Goal: Information Seeking & Learning: Learn about a topic

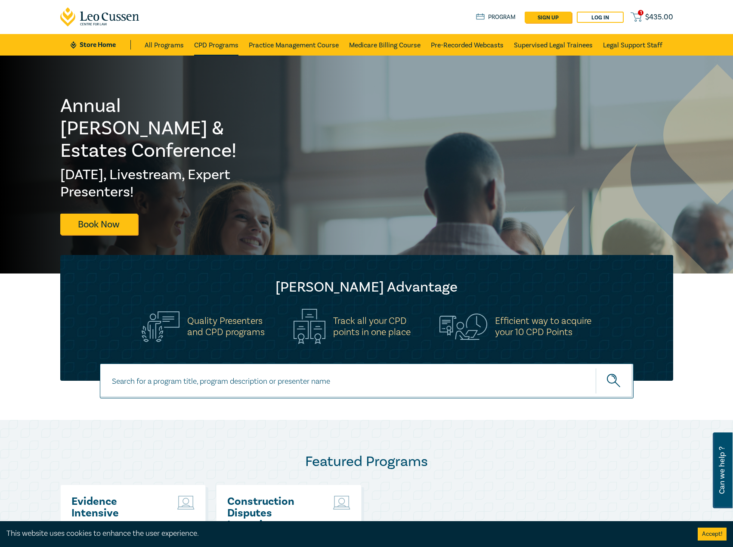
click at [230, 49] on link "CPD Programs" at bounding box center [216, 45] width 44 height 22
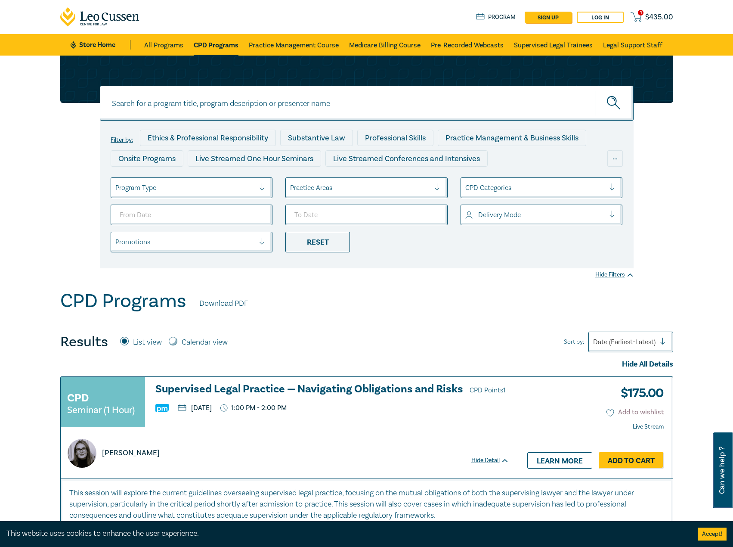
click at [196, 188] on div at bounding box center [185, 187] width 140 height 11
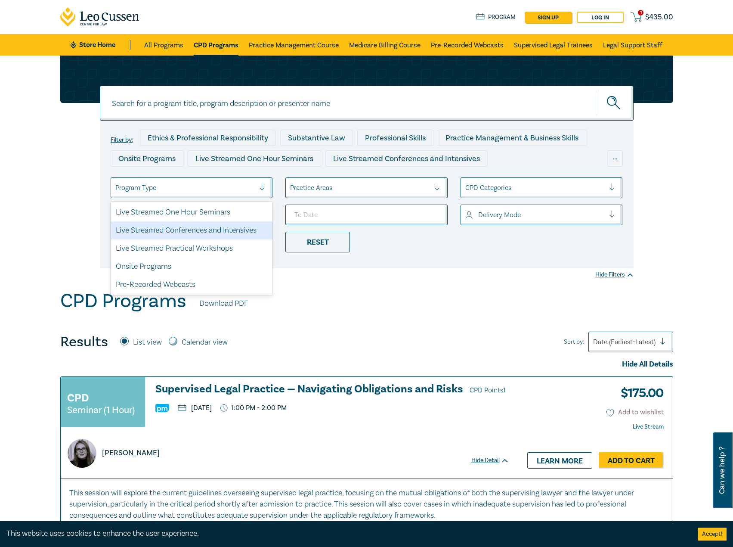
click at [187, 229] on div "Live Streamed Conferences and Intensives" at bounding box center [192, 230] width 162 height 18
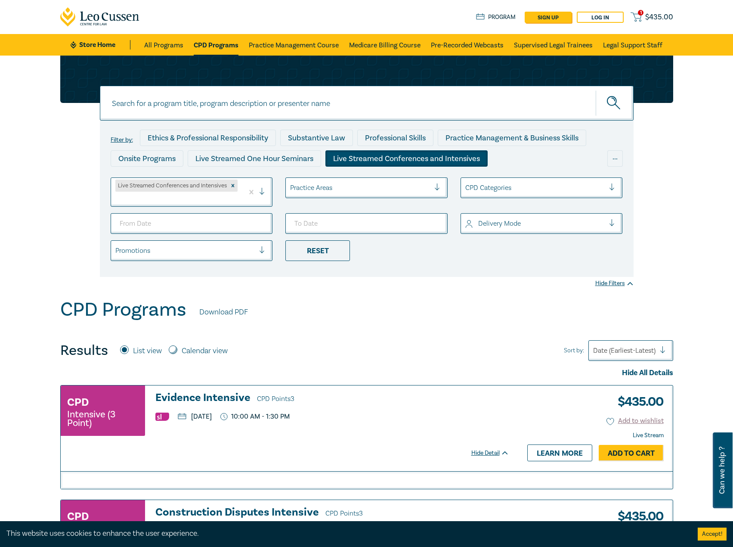
click at [370, 192] on div at bounding box center [360, 187] width 140 height 11
click at [255, 224] on input "From Date" at bounding box center [192, 223] width 162 height 21
type input "[DATE]"
click at [434, 220] on input "To Date" at bounding box center [366, 223] width 162 height 21
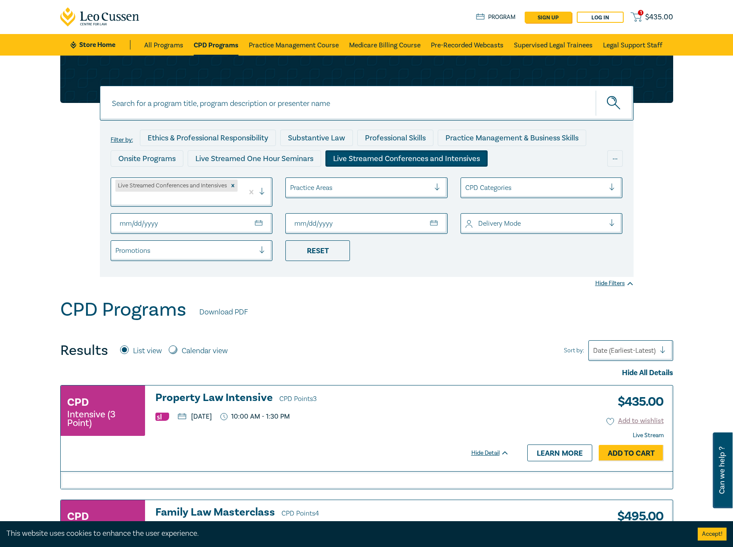
type input "[DATE]"
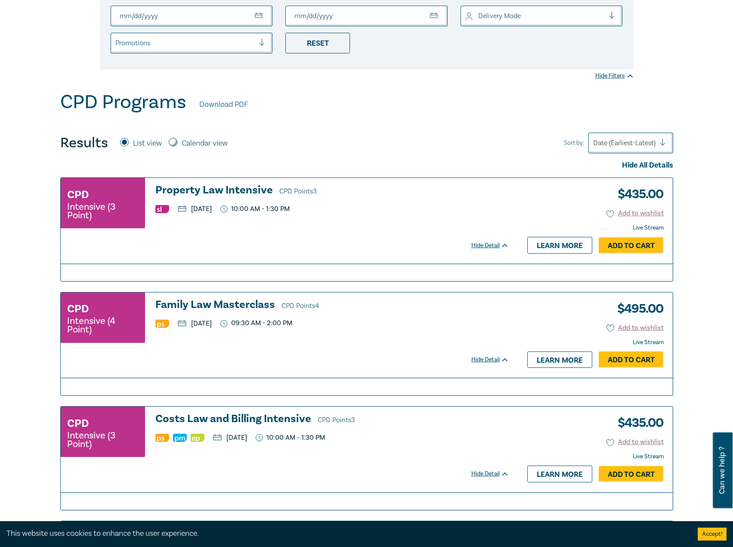
scroll to position [258, 0]
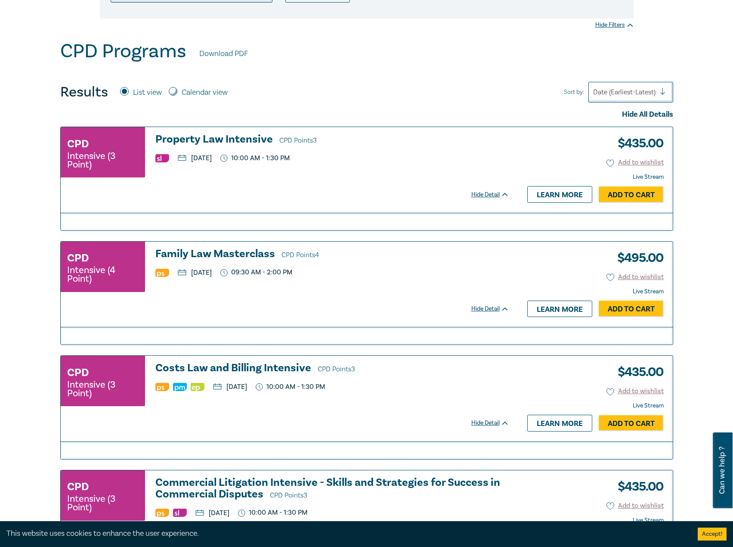
click at [220, 248] on h3 "Family Law Masterclass CPD Points 4" at bounding box center [332, 254] width 354 height 13
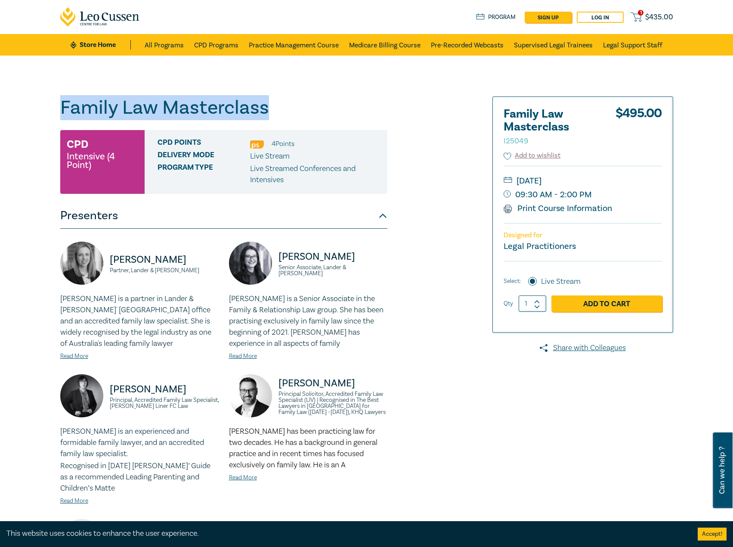
drag, startPoint x: 313, startPoint y: 111, endPoint x: 91, endPoint y: 113, distance: 221.7
click at [4, 114] on div "Family Law Masterclass I25049 CPD Intensive (4 Point) CPD Points 4 Point s Deli…" at bounding box center [366, 394] width 733 height 676
copy h1 "Family Law Masterclass"
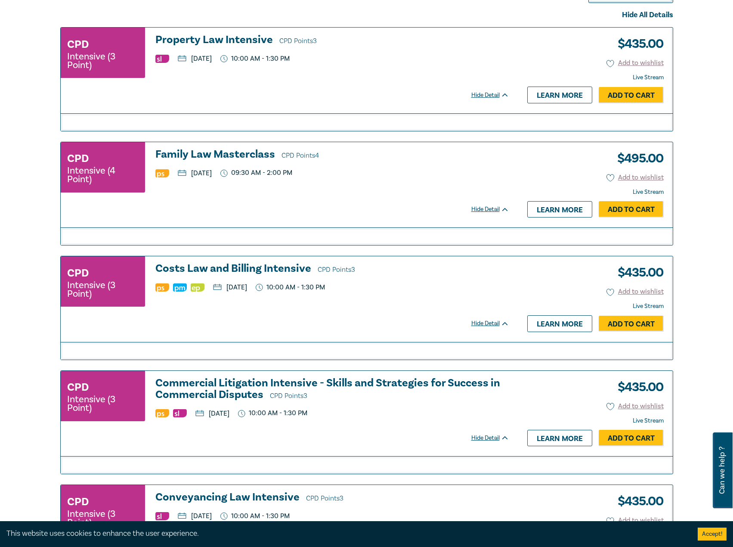
scroll to position [344, 0]
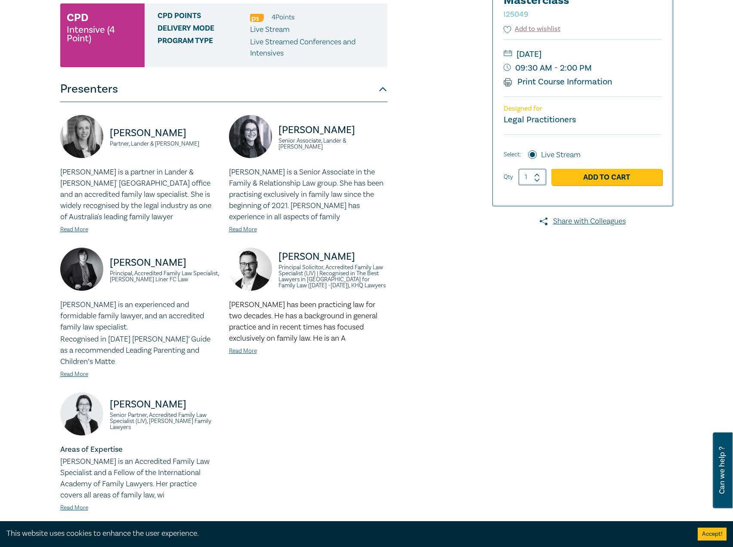
scroll to position [86, 0]
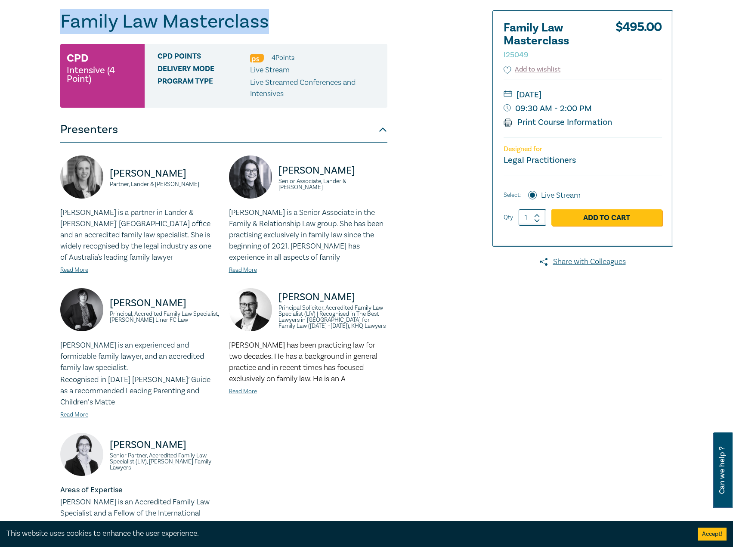
drag, startPoint x: 298, startPoint y: 25, endPoint x: 25, endPoint y: 21, distance: 272.5
click at [25, 21] on div "Family Law Masterclass I25049 CPD Intensive (4 Point) CPD Points 4 Point s Deli…" at bounding box center [366, 307] width 733 height 676
copy h1 "Family Law Masterclass"
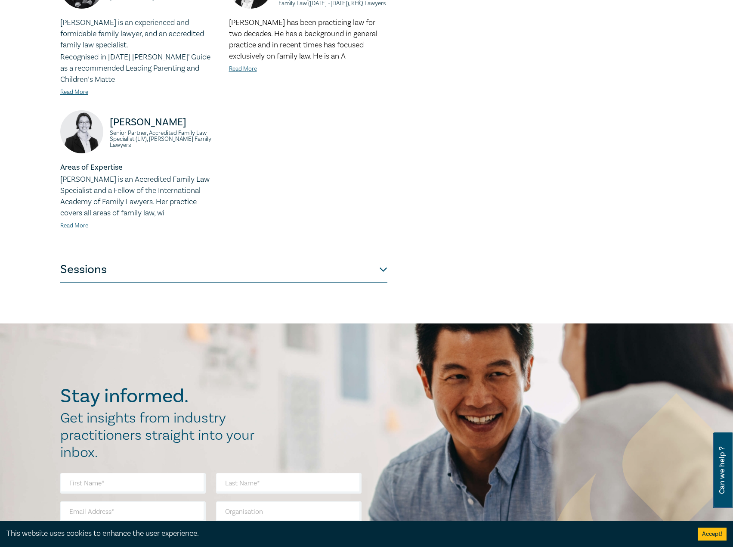
scroll to position [473, 0]
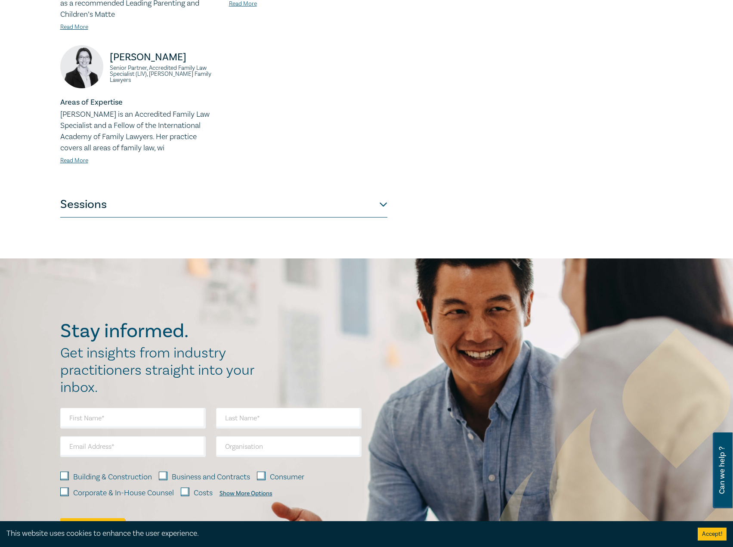
click at [356, 205] on button "Sessions" at bounding box center [223, 205] width 327 height 26
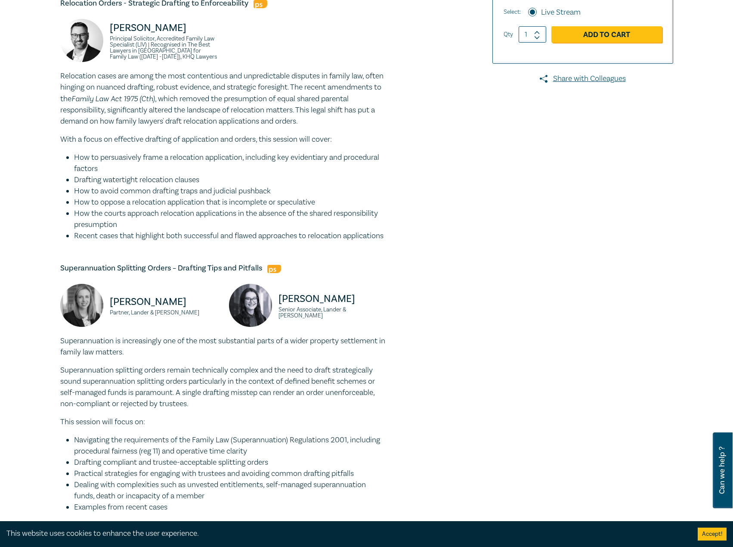
scroll to position [215, 0]
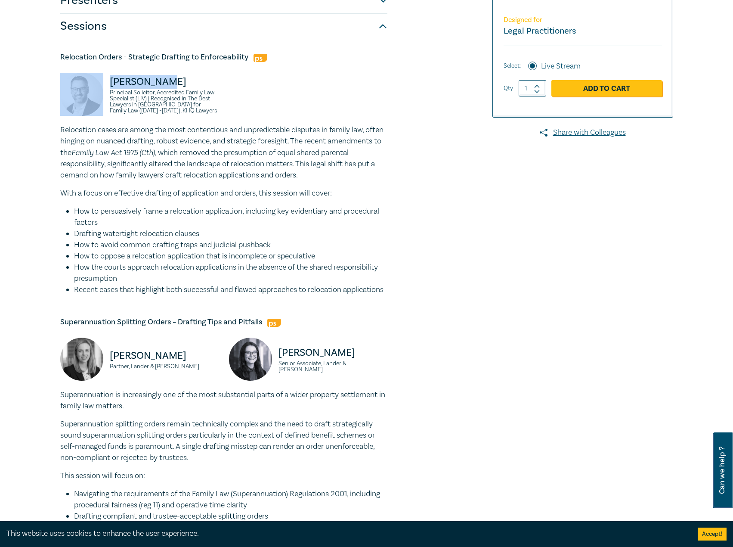
drag, startPoint x: 165, startPoint y: 79, endPoint x: 87, endPoint y: 80, distance: 78.8
click at [87, 80] on div "[PERSON_NAME] Principal Solicitor, Accredited Family Law Specialist (LIV) | Rec…" at bounding box center [139, 99] width 158 height 52
copy div "[PERSON_NAME]"
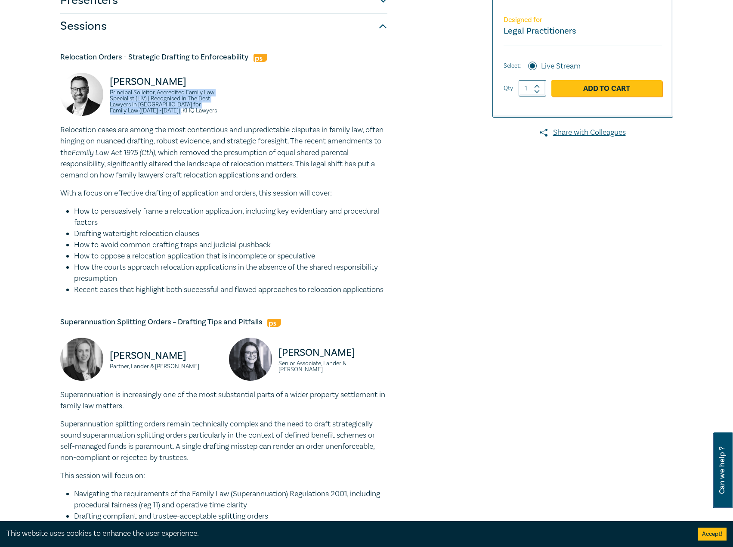
drag, startPoint x: 185, startPoint y: 113, endPoint x: 103, endPoint y: 93, distance: 84.2
click at [103, 93] on div "[PERSON_NAME] Principal Solicitor, Accredited Family Law Specialist (LIV) | Rec…" at bounding box center [139, 99] width 158 height 52
copy small "Principal Solicitor, Accredited Family Law Specialist (LIV) | Recognised in The…"
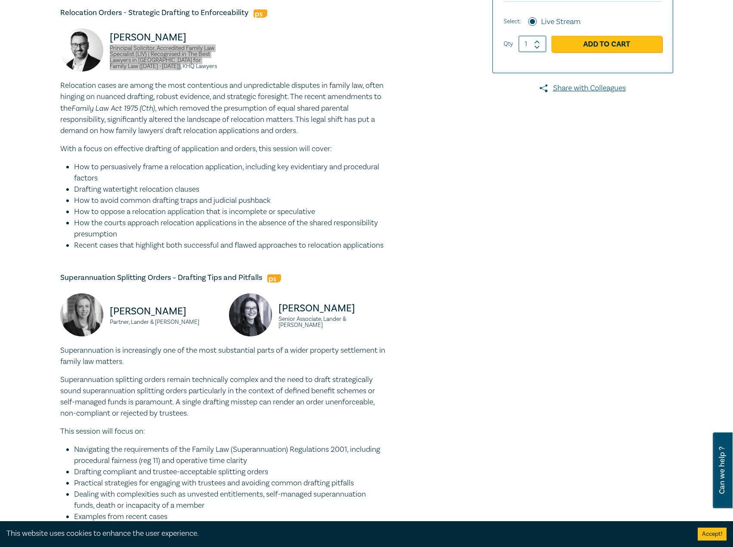
scroll to position [301, 0]
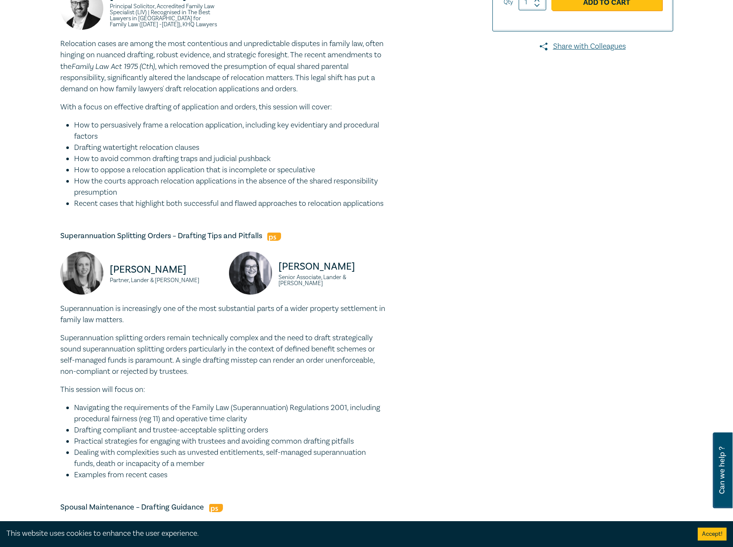
click at [165, 273] on p "Liz Kofoed" at bounding box center [164, 270] width 109 height 14
drag, startPoint x: 164, startPoint y: 278, endPoint x: 89, endPoint y: 280, distance: 75.8
click at [89, 280] on div "Liz Kofoed Partner, Lander & Rogers" at bounding box center [139, 277] width 158 height 52
copy div "Liz Kofoed"
drag, startPoint x: 179, startPoint y: 288, endPoint x: 109, endPoint y: 293, distance: 69.9
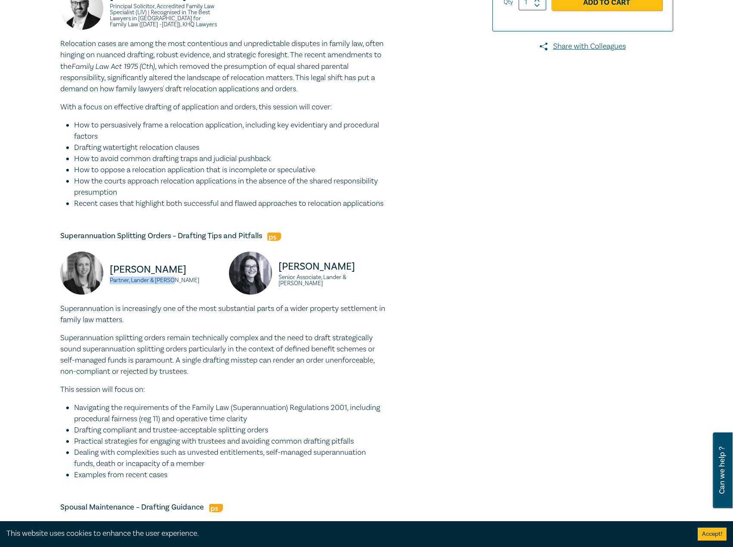
click at [110, 283] on small "Partner, Lander & Rogers" at bounding box center [164, 280] width 109 height 6
copy small "Partner, Lander & Rogers"
drag, startPoint x: 353, startPoint y: 281, endPoint x: 275, endPoint y: 282, distance: 77.9
click at [275, 282] on div "Grace Hurley Senior Associate, Lander & Rogers" at bounding box center [308, 277] width 158 height 52
copy p "Grace Hurley"
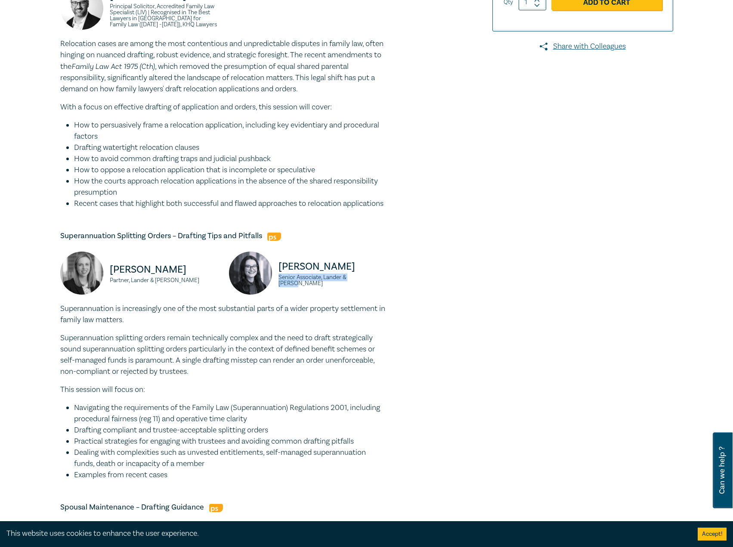
drag, startPoint x: 380, startPoint y: 295, endPoint x: 273, endPoint y: 297, distance: 107.6
click at [273, 297] on div "Grace Hurley Senior Associate, Lander & Rogers" at bounding box center [308, 277] width 158 height 52
copy small "Senior Associate, Lander & Rogers"
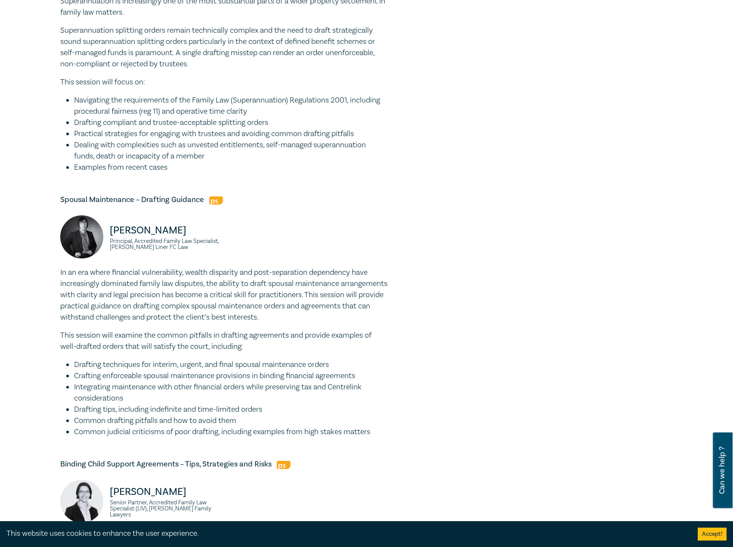
scroll to position [646, 0]
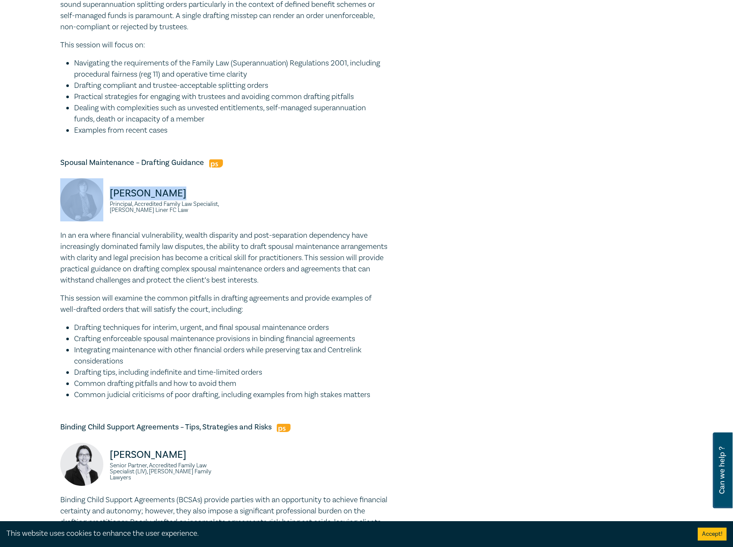
drag, startPoint x: 181, startPoint y: 202, endPoint x: 96, endPoint y: 204, distance: 85.2
click at [96, 204] on div "Justine Clark Principal, Accredited Family Law Specialist, Tisher Liner FC Law" at bounding box center [139, 204] width 158 height 52
copy div "Justine Clark"
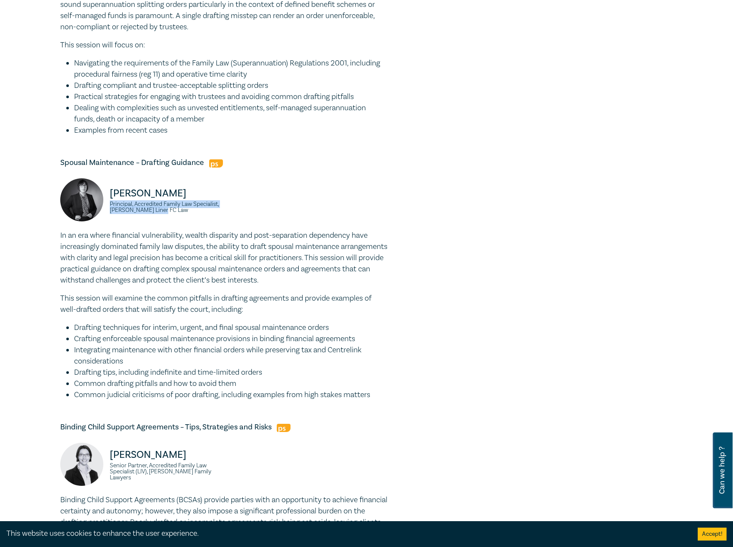
drag, startPoint x: 195, startPoint y: 223, endPoint x: 110, endPoint y: 215, distance: 84.7
click at [110, 213] on small "Principal, Accredited Family Law Specialist, Tisher Liner FC Law" at bounding box center [164, 207] width 109 height 12
copy small "Principal, Accredited Family Law Specialist, Tisher Liner FC Law"
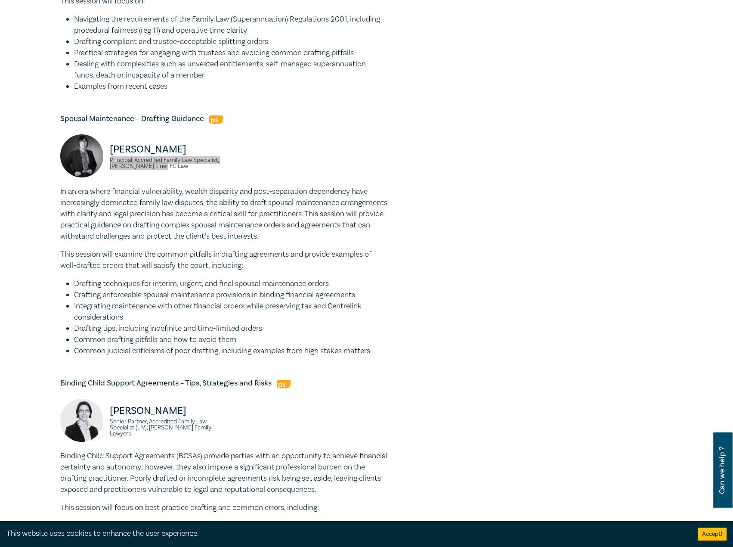
scroll to position [818, 0]
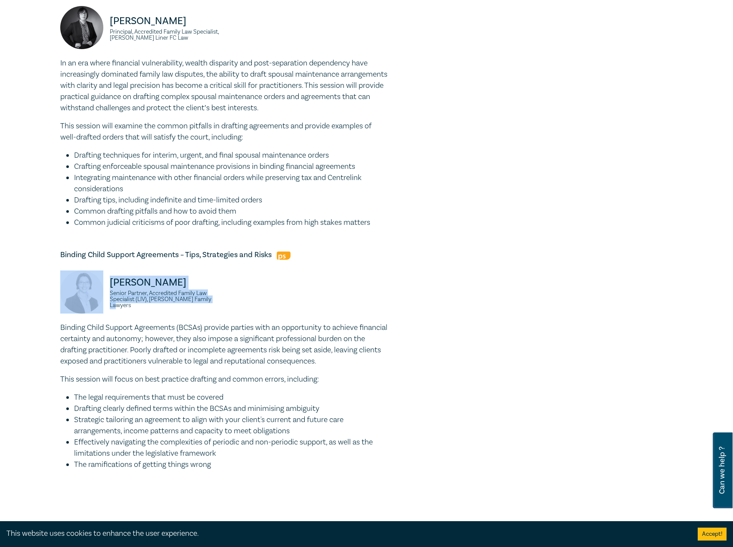
drag, startPoint x: 229, startPoint y: 318, endPoint x: 99, endPoint y: 297, distance: 132.5
click at [99, 297] on div "Keturah Sageman Senior Partner, Accredited Family Law Specialist (LIV), Nichole…" at bounding box center [223, 296] width 337 height 52
copy div "Keturah Sageman Senior Partner, Accredited Family Law Specialist (LIV), Nichole…"
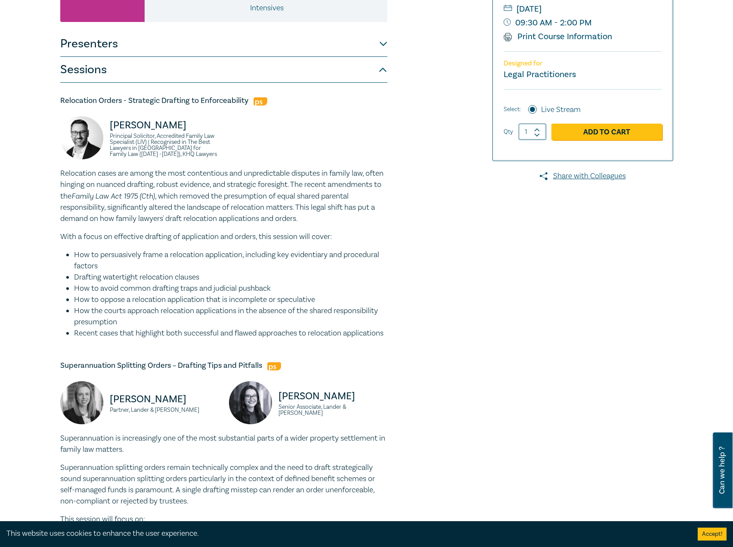
scroll to position [0, 0]
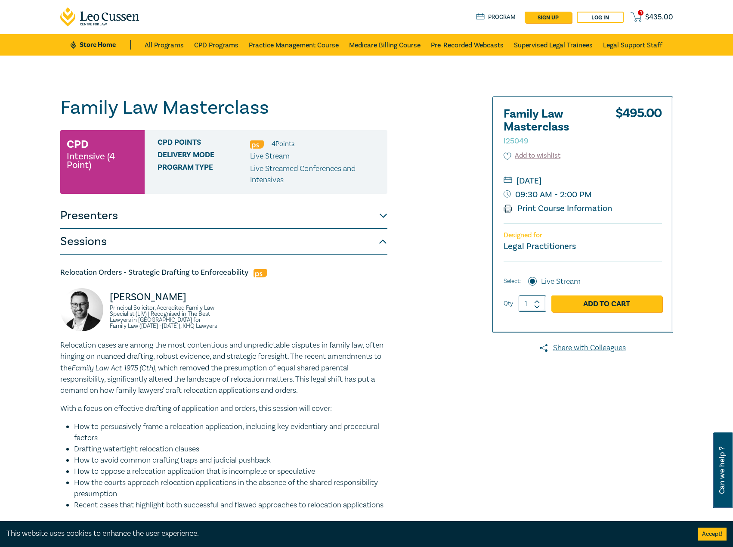
drag, startPoint x: 637, startPoint y: 183, endPoint x: 625, endPoint y: 180, distance: 12.8
click at [625, 180] on small "[DATE]" at bounding box center [583, 181] width 158 height 14
drag, startPoint x: 603, startPoint y: 195, endPoint x: 590, endPoint y: 197, distance: 12.5
click at [590, 197] on small "09:30 AM - 2:00 PM" at bounding box center [583, 195] width 158 height 14
click at [291, 218] on button "Presenters" at bounding box center [223, 216] width 327 height 26
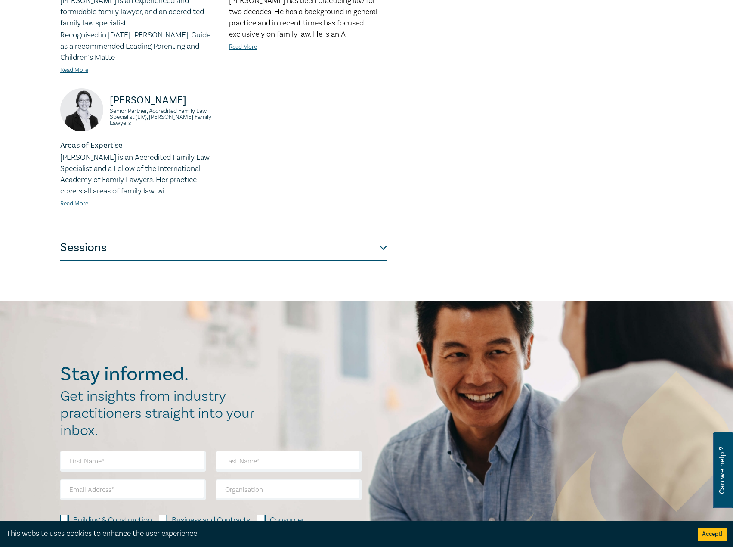
scroll to position [560, 0]
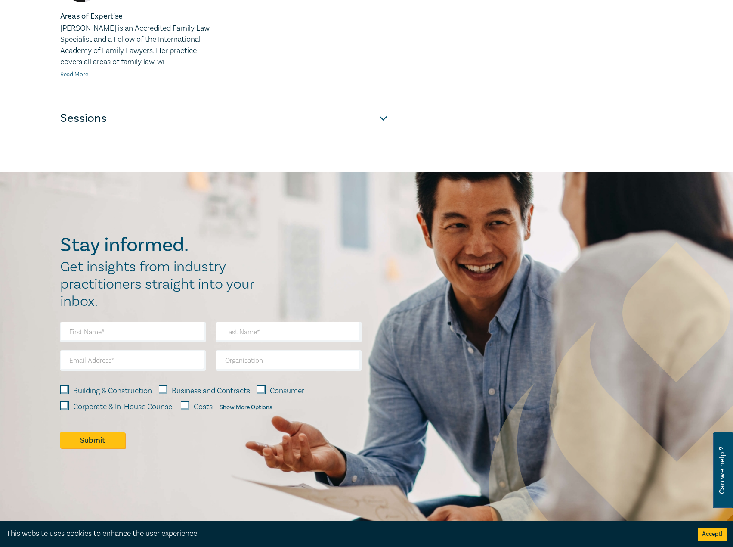
click at [241, 114] on button "Sessions" at bounding box center [223, 118] width 327 height 26
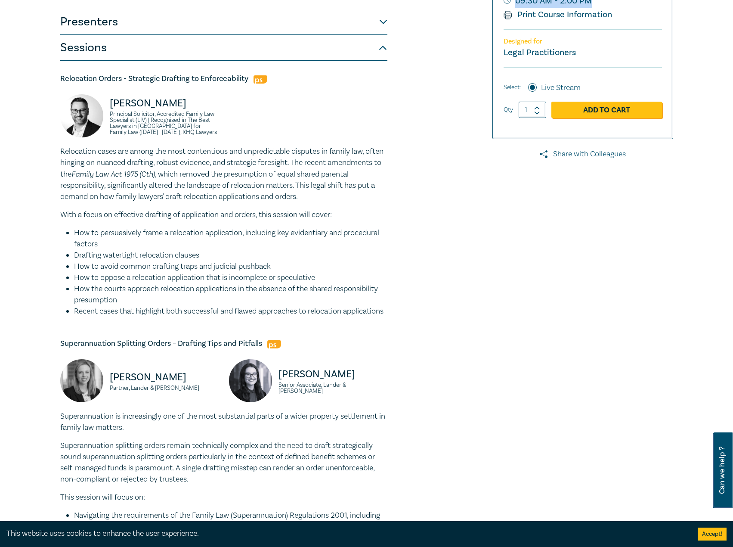
scroll to position [43, 0]
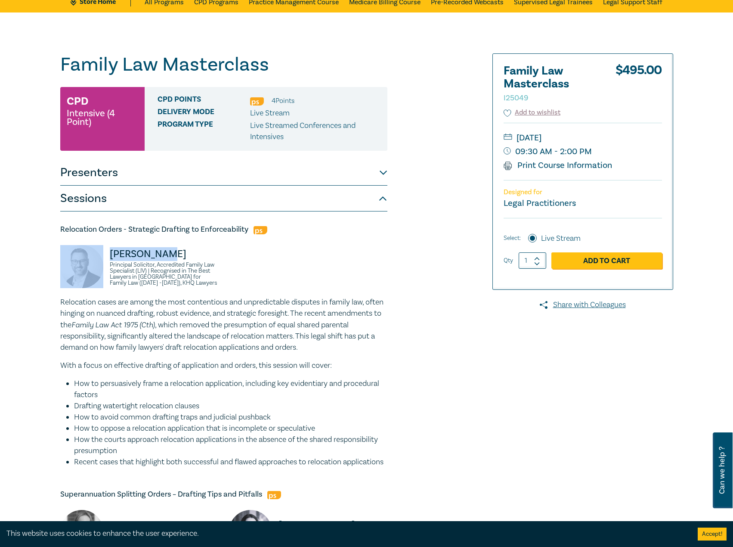
drag, startPoint x: 170, startPoint y: 249, endPoint x: 88, endPoint y: 254, distance: 81.5
click at [88, 254] on div "Greg Oliver Principal Solicitor, Accredited Family Law Specialist (LIV) | Recog…" at bounding box center [139, 271] width 158 height 52
click at [640, 140] on small "[DATE]" at bounding box center [583, 138] width 158 height 14
drag, startPoint x: 635, startPoint y: 136, endPoint x: 616, endPoint y: 137, distance: 18.9
click at [616, 137] on small "[DATE]" at bounding box center [583, 138] width 158 height 14
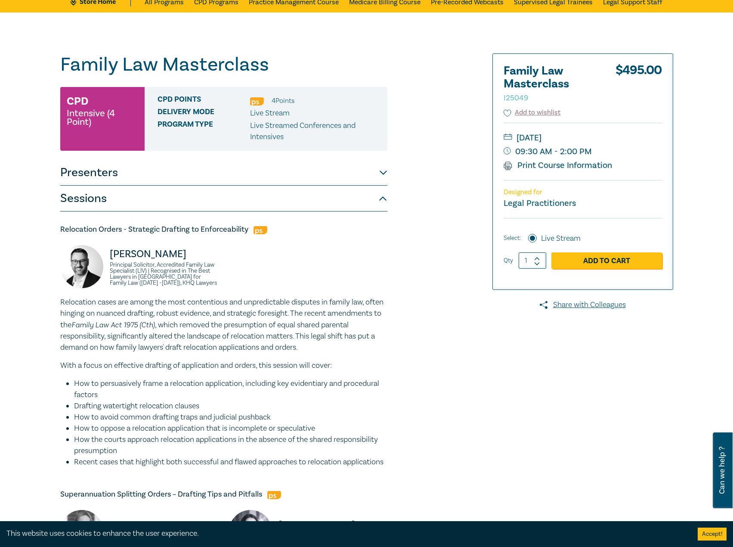
drag, startPoint x: 584, startPoint y: 138, endPoint x: 602, endPoint y: 138, distance: 18.1
click at [585, 138] on small "[DATE]" at bounding box center [583, 138] width 158 height 14
click at [641, 140] on small "[DATE]" at bounding box center [583, 138] width 158 height 14
drag, startPoint x: 634, startPoint y: 137, endPoint x: 602, endPoint y: 136, distance: 31.9
click at [604, 136] on small "[DATE]" at bounding box center [583, 138] width 158 height 14
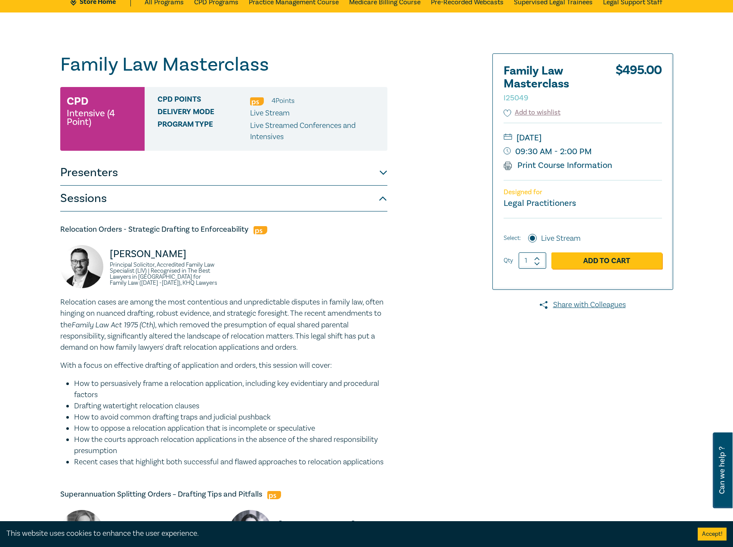
click at [579, 136] on small "[DATE]" at bounding box center [583, 138] width 158 height 14
drag, startPoint x: 565, startPoint y: 136, endPoint x: 626, endPoint y: 137, distance: 61.1
click at [626, 137] on small "[DATE]" at bounding box center [583, 138] width 158 height 14
drag, startPoint x: 174, startPoint y: 252, endPoint x: 80, endPoint y: 255, distance: 93.9
click at [80, 255] on div "Greg Oliver Principal Solicitor, Accredited Family Law Specialist (LIV) | Recog…" at bounding box center [139, 271] width 158 height 52
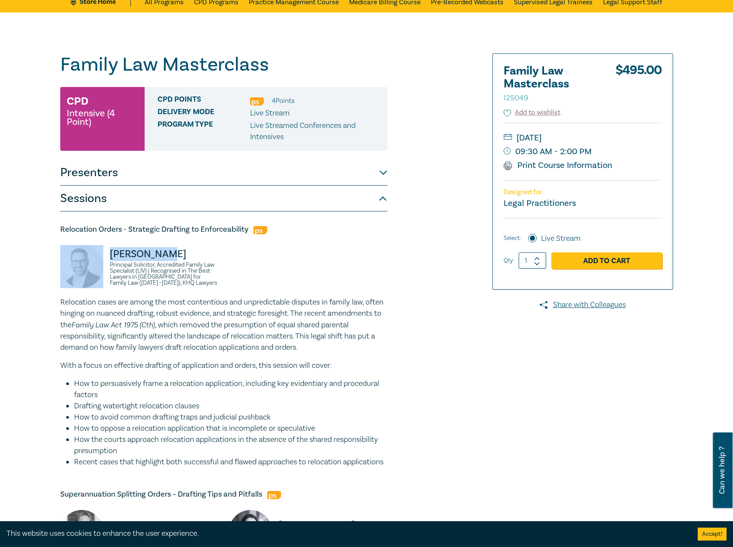
click at [154, 250] on p "Greg Oliver" at bounding box center [164, 254] width 109 height 14
drag, startPoint x: 171, startPoint y: 252, endPoint x: 109, endPoint y: 259, distance: 62.8
click at [109, 259] on div "Greg Oliver Principal Solicitor, Accredited Family Law Specialist (LIV) | Recog…" at bounding box center [139, 271] width 158 height 52
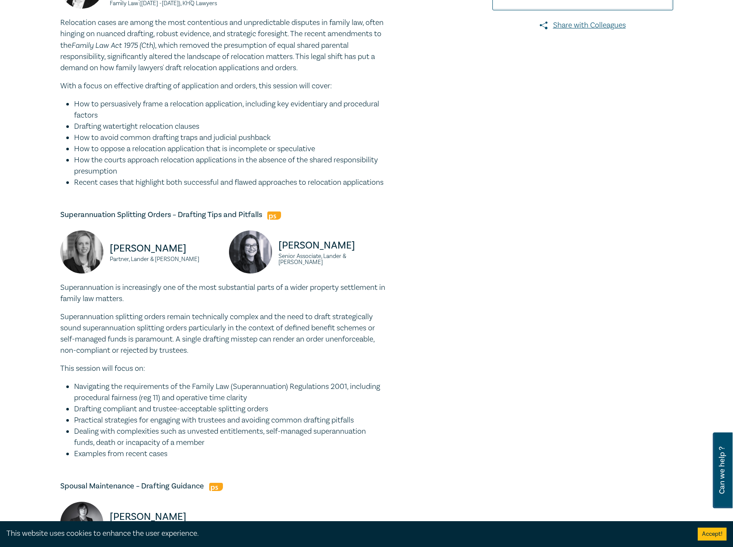
scroll to position [387, 0]
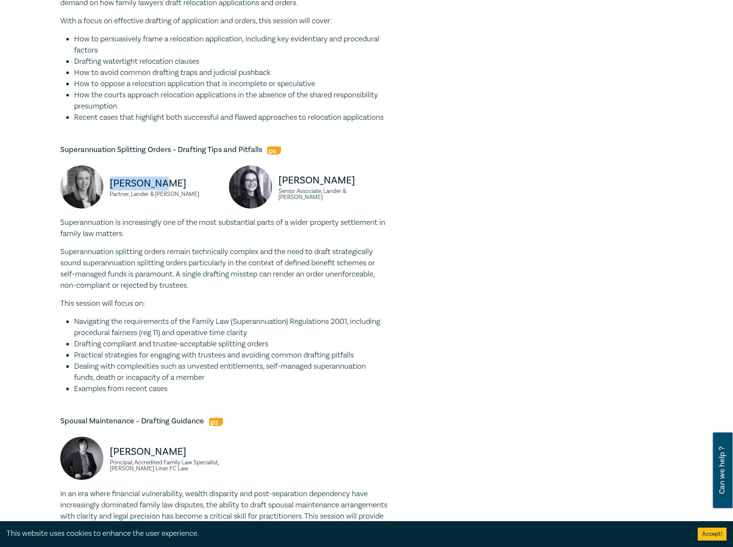
drag, startPoint x: 172, startPoint y: 190, endPoint x: 109, endPoint y: 197, distance: 63.6
click at [109, 197] on div "Liz Kofoed Partner, Lander & Rogers" at bounding box center [139, 191] width 158 height 52
drag, startPoint x: 350, startPoint y: 197, endPoint x: 272, endPoint y: 196, distance: 78.8
click at [272, 196] on div "Grace Hurley Senior Associate, Lander & Rogers" at bounding box center [308, 191] width 158 height 52
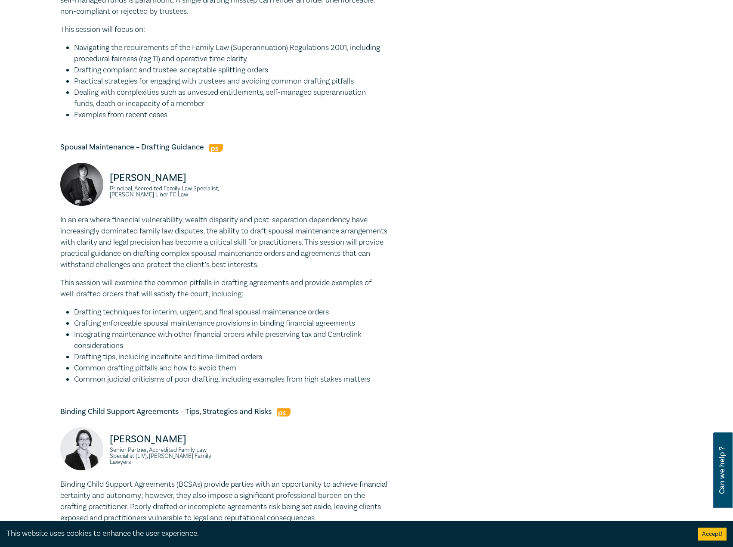
scroll to position [775, 0]
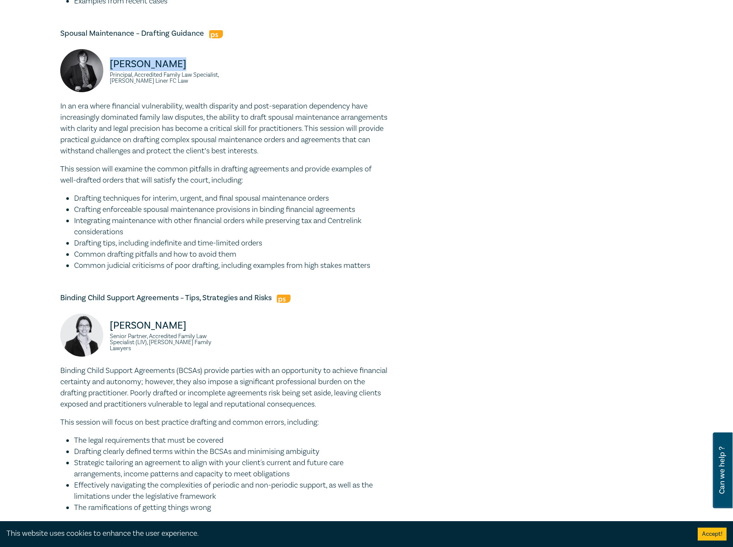
drag, startPoint x: 197, startPoint y: 74, endPoint x: 112, endPoint y: 75, distance: 85.2
click at [112, 71] on p "Justine Clark" at bounding box center [164, 64] width 109 height 14
drag, startPoint x: 204, startPoint y: 335, endPoint x: 125, endPoint y: 339, distance: 78.9
click at [102, 339] on div "Keturah Sageman Senior Partner, Accredited Family Law Specialist (LIV), Nichole…" at bounding box center [139, 339] width 158 height 52
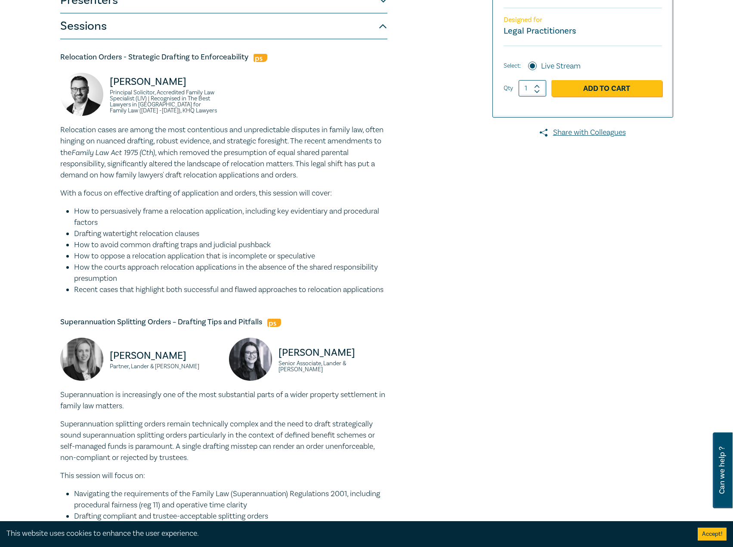
scroll to position [43, 0]
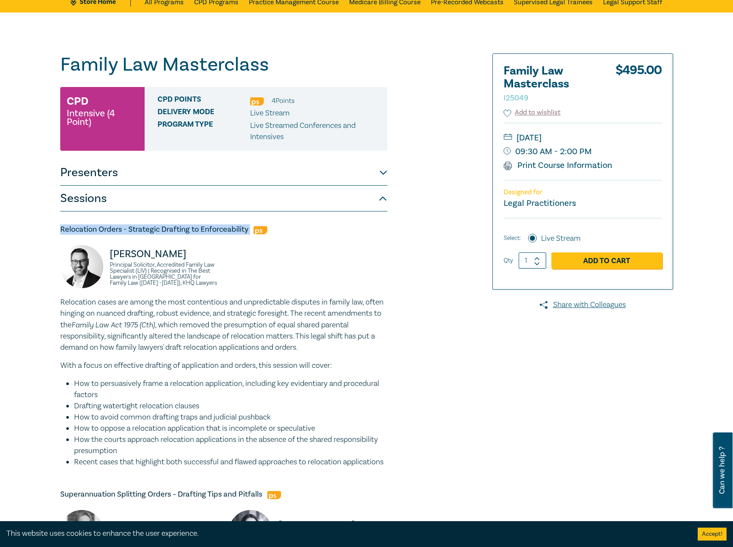
drag, startPoint x: 249, startPoint y: 228, endPoint x: 46, endPoint y: 225, distance: 202.7
click at [316, 326] on p "Relocation cases are among the most contentious and unpredictable disputes in f…" at bounding box center [223, 325] width 327 height 56
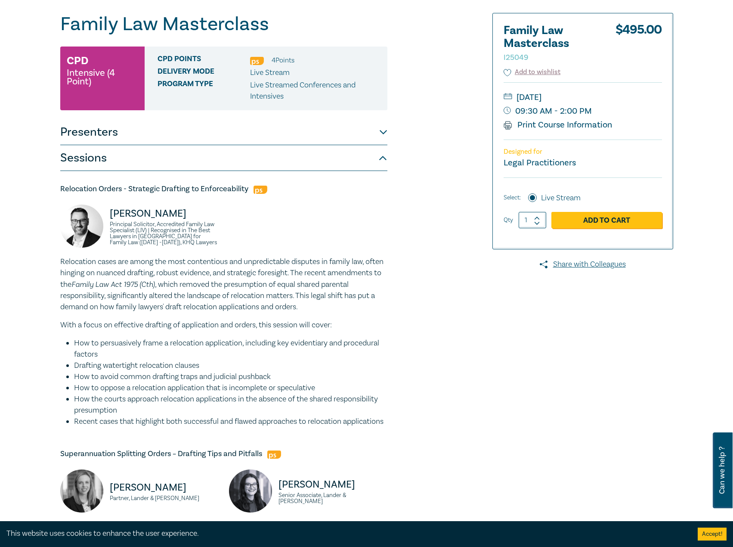
scroll to position [129, 0]
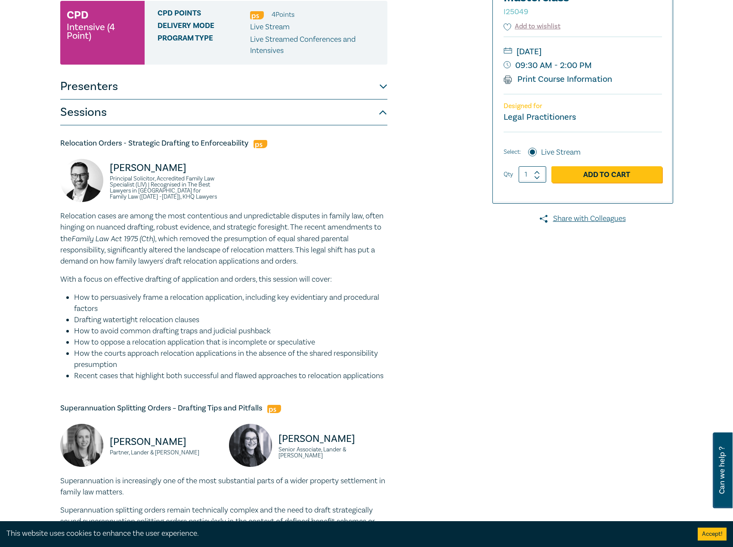
drag, startPoint x: 145, startPoint y: 384, endPoint x: 35, endPoint y: 216, distance: 201.1
drag, startPoint x: 170, startPoint y: 167, endPoint x: 94, endPoint y: 168, distance: 75.3
click at [94, 168] on div "Greg Oliver Principal Solicitor, Accredited Family Law Specialist (LIV) | Recog…" at bounding box center [139, 185] width 158 height 52
drag, startPoint x: 183, startPoint y: 201, endPoint x: 109, endPoint y: 179, distance: 77.3
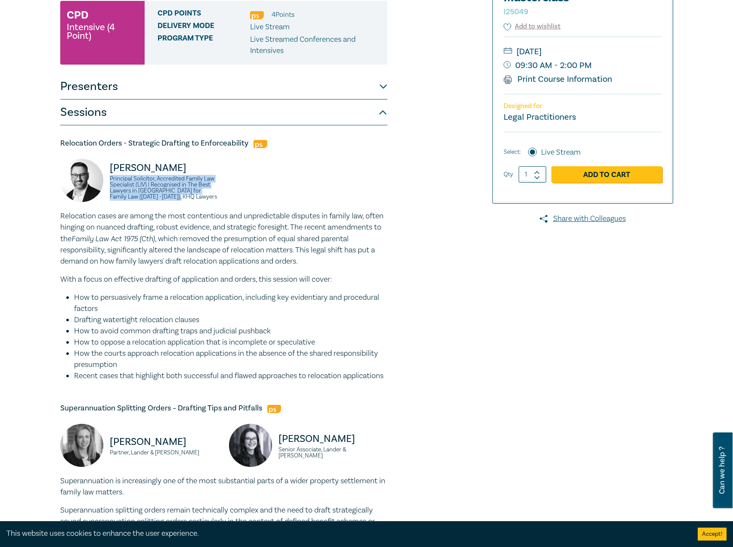
click at [109, 179] on div "Greg Oliver Principal Solicitor, Accredited Family Law Specialist (LIV) | Recog…" at bounding box center [139, 185] width 158 height 52
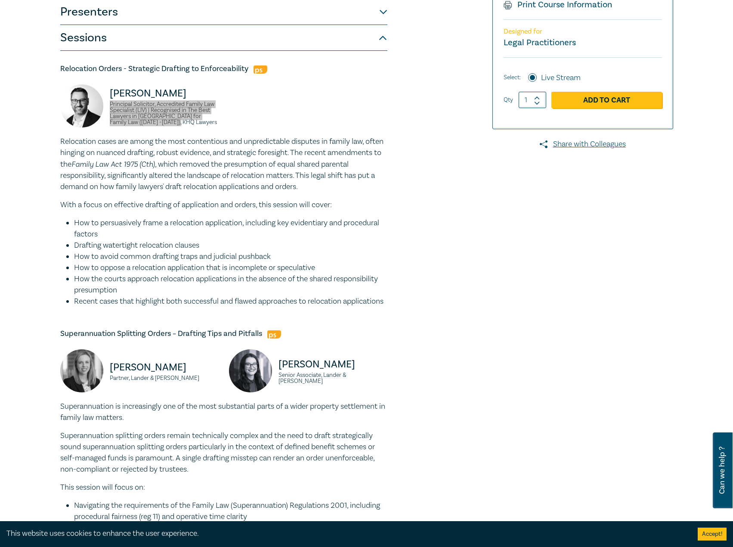
scroll to position [344, 0]
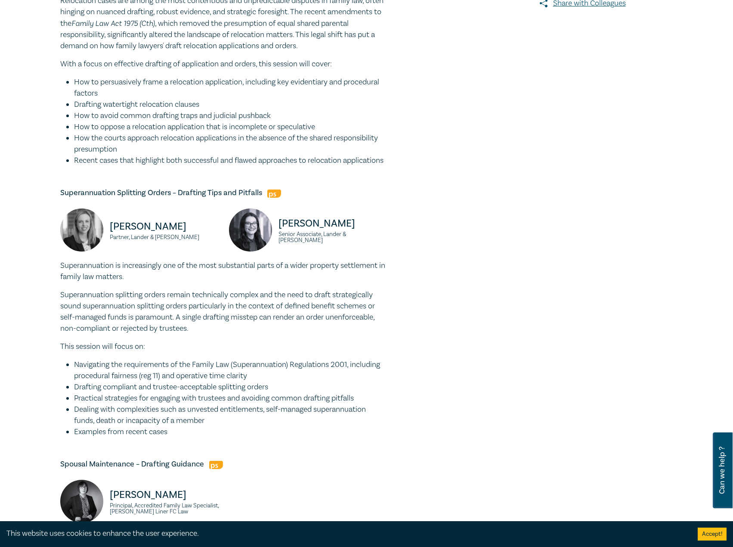
click at [260, 198] on h5 "Superannuation Splitting Orders – Drafting Tips and Pitfalls" at bounding box center [223, 193] width 327 height 10
drag, startPoint x: 264, startPoint y: 204, endPoint x: 80, endPoint y: 202, distance: 184.2
click at [56, 204] on div "Family Law Masterclass I25049 CPD Intensive (4 Point) CPD Points 4 Point s Deli…" at bounding box center [262, 357] width 415 height 1211
drag, startPoint x: 190, startPoint y: 445, endPoint x: 54, endPoint y: 277, distance: 216.4
click at [54, 277] on div "Family Law Masterclass I25049 CPD Intensive (4 Point) CPD Points 4 Point s Deli…" at bounding box center [366, 357] width 733 height 1293
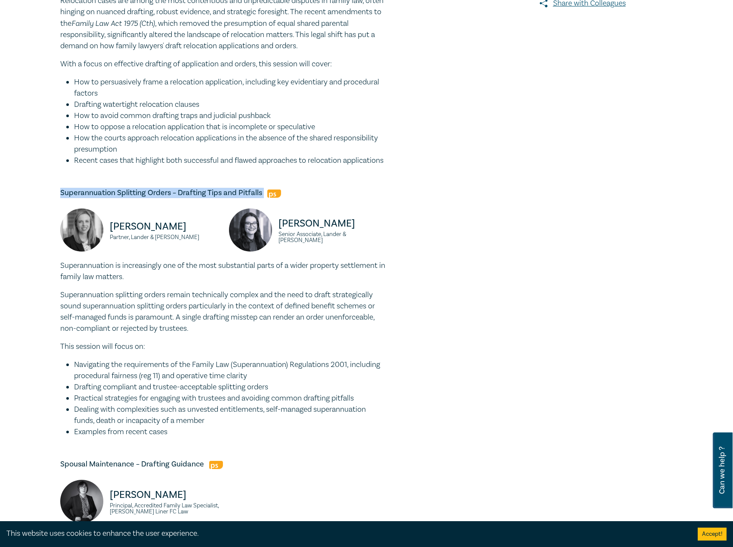
click at [231, 322] on p "Superannuation splitting orders remain technically complex and the need to draf…" at bounding box center [223, 311] width 327 height 45
click at [175, 232] on p "Liz Kofoed" at bounding box center [164, 226] width 109 height 14
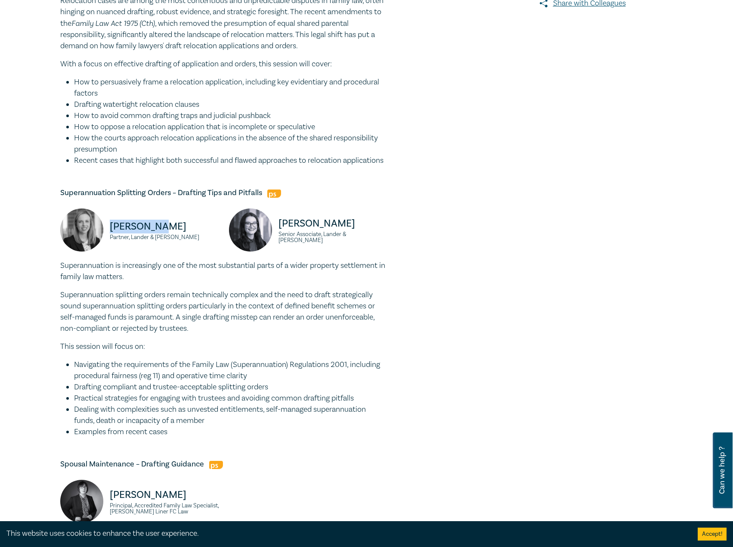
drag, startPoint x: 168, startPoint y: 235, endPoint x: 110, endPoint y: 238, distance: 58.2
click at [110, 233] on p "Liz Kofoed" at bounding box center [164, 226] width 109 height 14
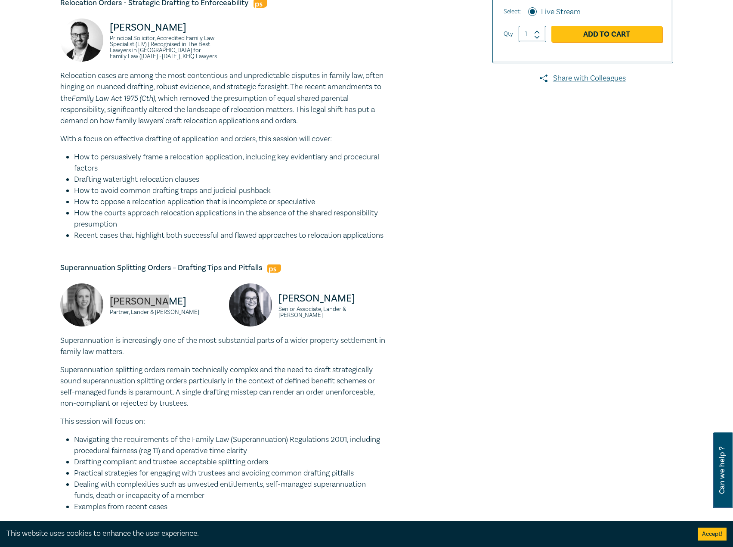
scroll to position [387, 0]
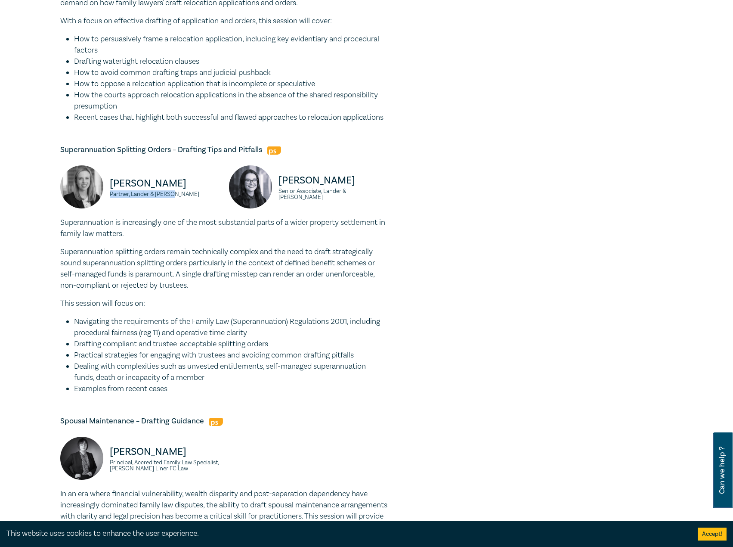
drag, startPoint x: 195, startPoint y: 208, endPoint x: 110, endPoint y: 205, distance: 85.7
click at [110, 197] on small "Partner, Lander & Rogers" at bounding box center [164, 194] width 109 height 6
drag, startPoint x: 374, startPoint y: 204, endPoint x: 295, endPoint y: 195, distance: 79.4
click at [279, 194] on div "Grace Hurley Senior Associate, Lander & Rogers" at bounding box center [308, 191] width 158 height 52
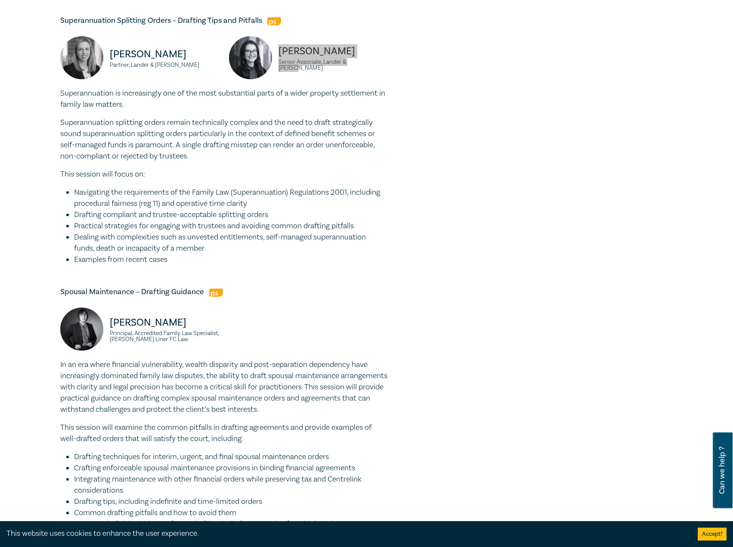
scroll to position [646, 0]
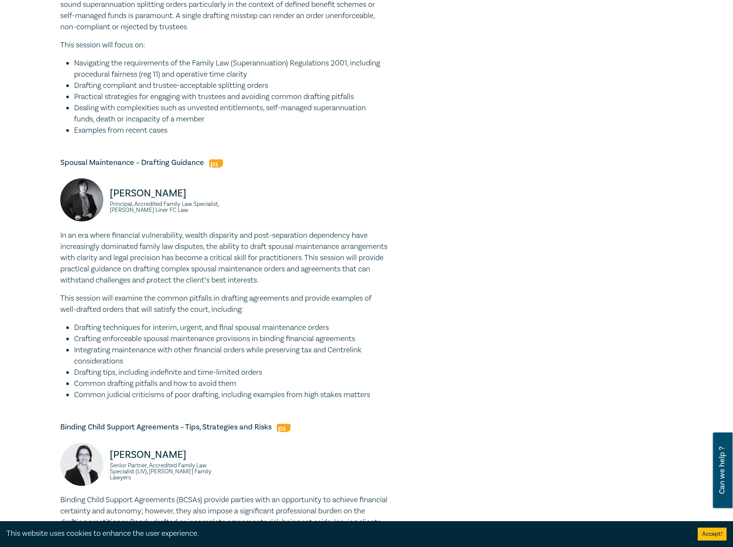
click at [195, 168] on h5 "Spousal Maintenance – Drafting Guidance" at bounding box center [223, 163] width 327 height 10
drag, startPoint x: 204, startPoint y: 175, endPoint x: 59, endPoint y: 169, distance: 145.6
click at [59, 169] on div "Family Law Masterclass I25049 CPD Intensive (4 Point) CPD Points 4 Point s Deli…" at bounding box center [262, 56] width 415 height 1211
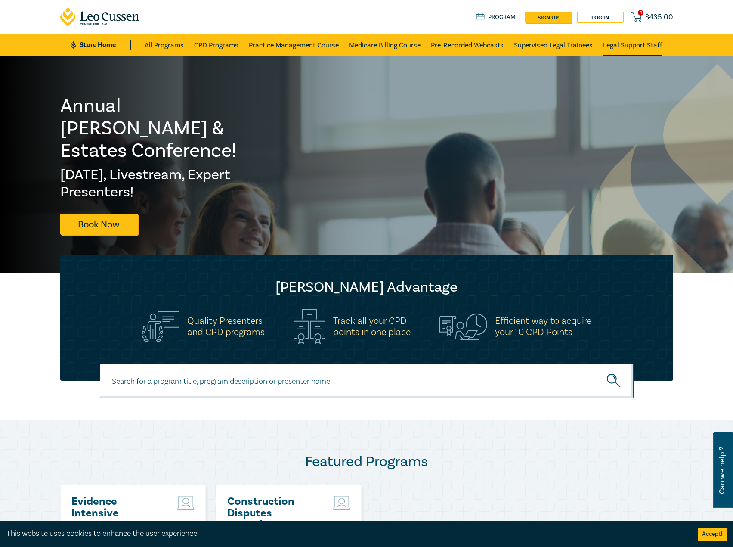
click at [654, 49] on link "Legal Support Staff" at bounding box center [632, 45] width 59 height 22
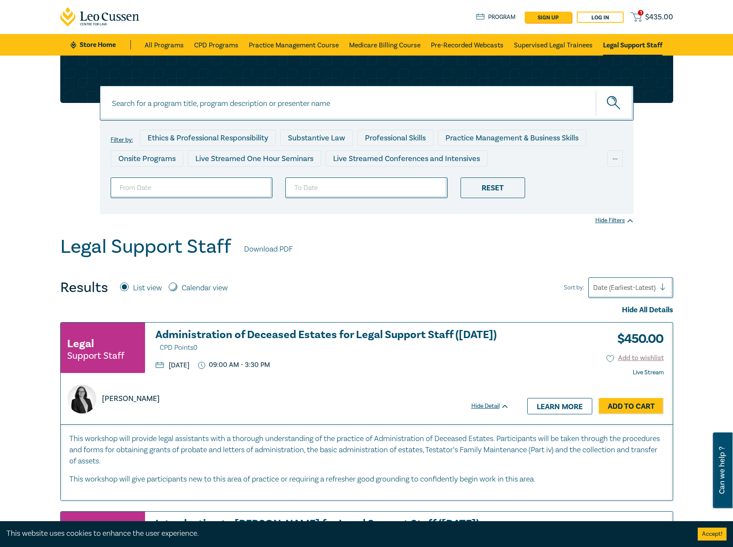
click at [106, 15] on icon at bounding box center [100, 16] width 80 height 19
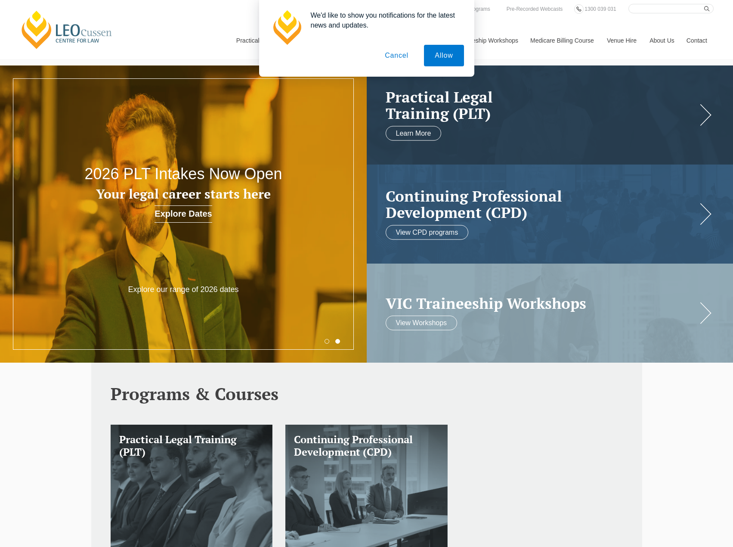
click at [394, 57] on button "Cancel" at bounding box center [396, 56] width 45 height 22
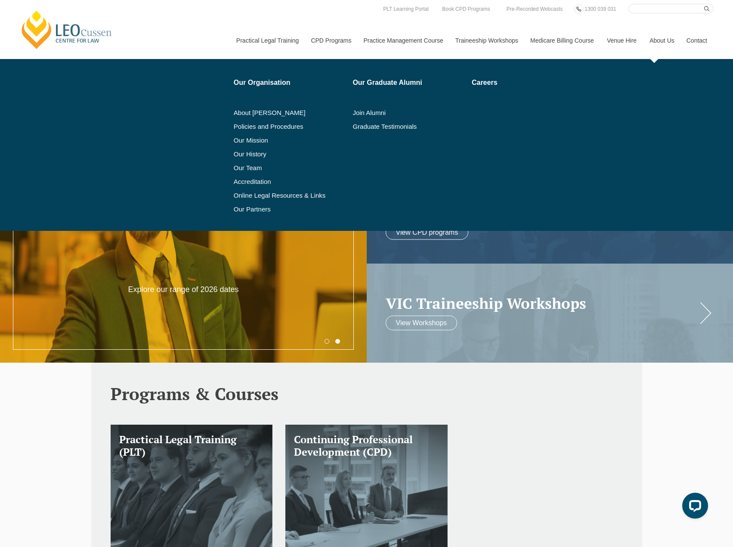
click at [664, 41] on link "About Us" at bounding box center [661, 40] width 37 height 37
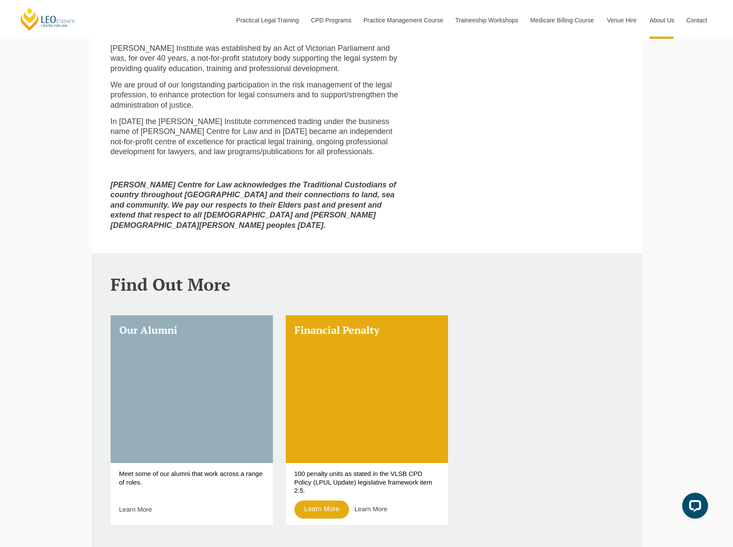
scroll to position [473, 0]
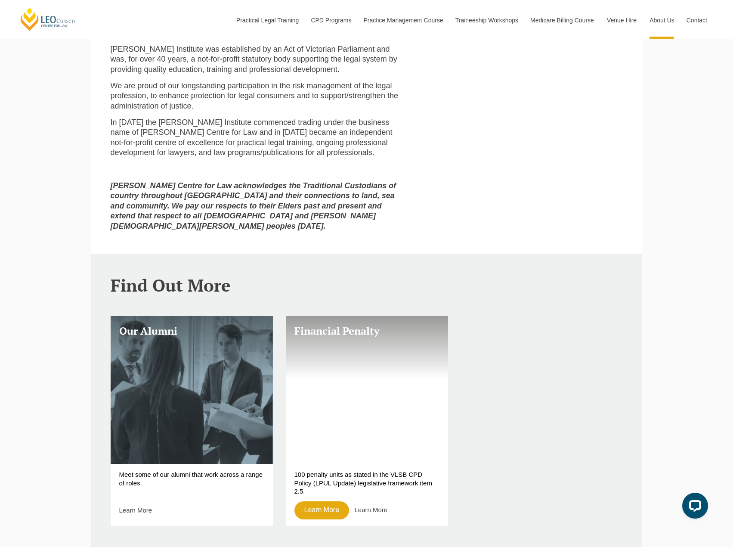
click at [348, 402] on link "Financial Penalty" at bounding box center [367, 390] width 162 height 148
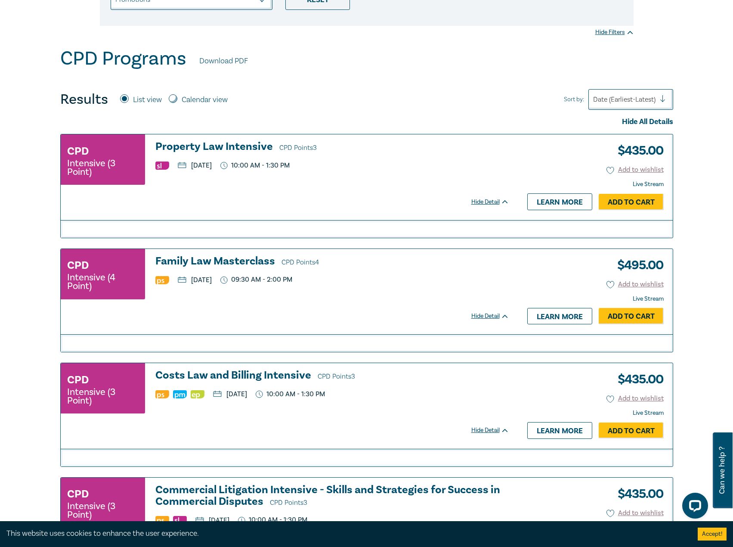
scroll to position [266, 0]
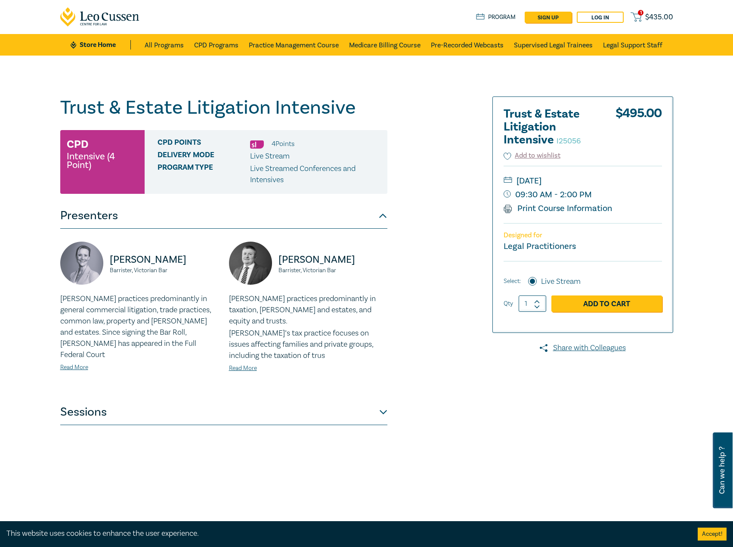
click at [225, 402] on button "Sessions" at bounding box center [223, 412] width 327 height 26
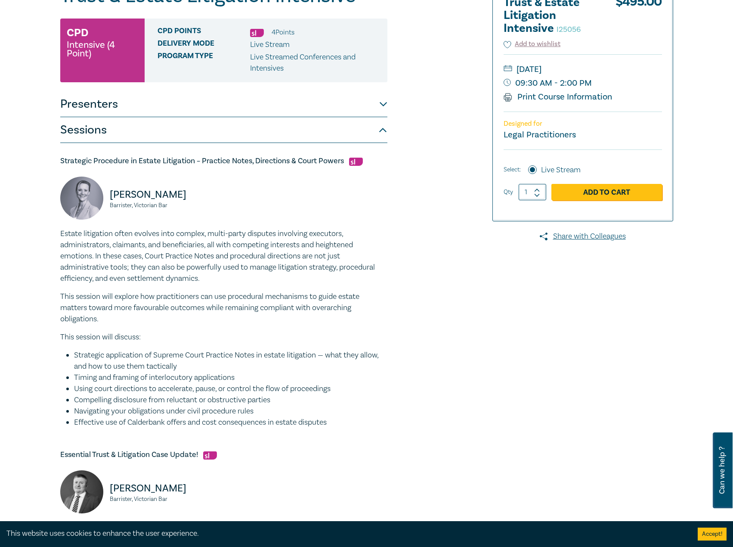
scroll to position [43, 0]
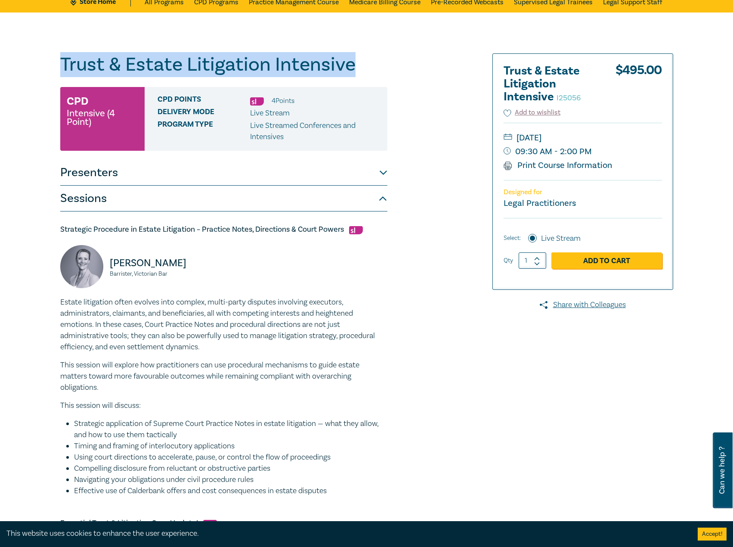
drag, startPoint x: 369, startPoint y: 68, endPoint x: 132, endPoint y: 55, distance: 237.5
click at [35, 64] on div "Trust & Estate Litigation Intensive I25056 CPD Intensive (4 Point) CPD Points 4…" at bounding box center [366, 519] width 733 height 1014
copy h1 "Trust & Estate Litigation Intensive"
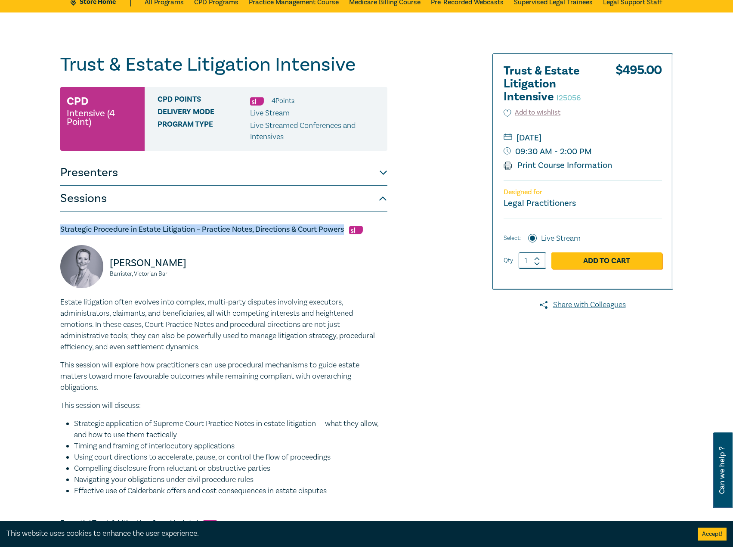
drag, startPoint x: 344, startPoint y: 228, endPoint x: 37, endPoint y: 232, distance: 306.9
click at [35, 233] on div "Trust & Estate Litigation Intensive I25056 CPD Intensive (4 Point) CPD Points 4…" at bounding box center [366, 519] width 733 height 1014
copy h5 "Strategic Procedure in Estate Litigation – Practice Notes, Directions & Court P…"
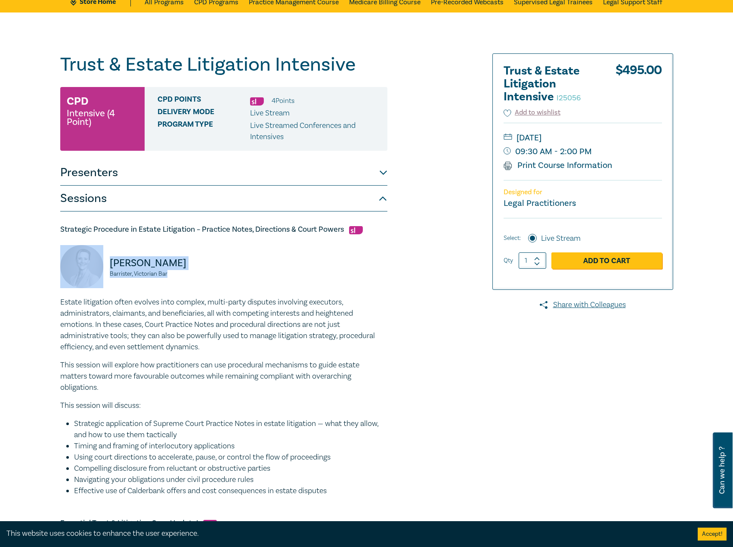
drag, startPoint x: 170, startPoint y: 277, endPoint x: 96, endPoint y: 262, distance: 74.7
click at [96, 262] on div "Tamara Quinn Barrister, Victorian Bar" at bounding box center [139, 271] width 158 height 52
copy div "Tamara Quinn Barrister, Victorian Bar"
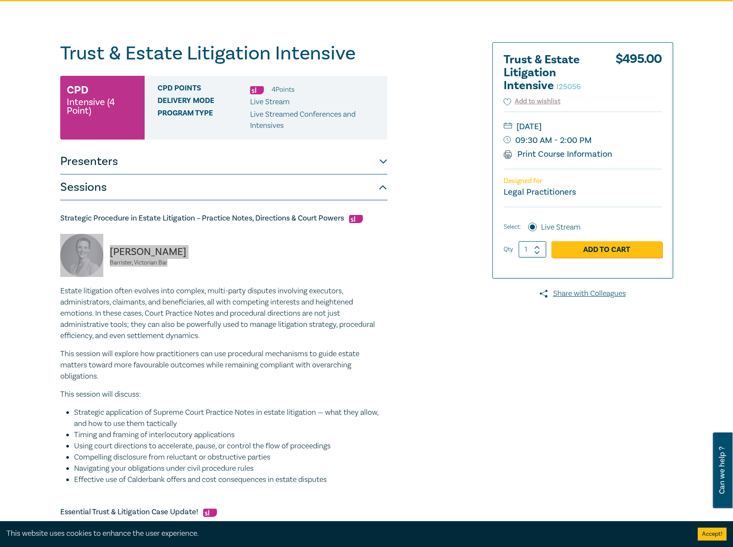
scroll to position [0, 0]
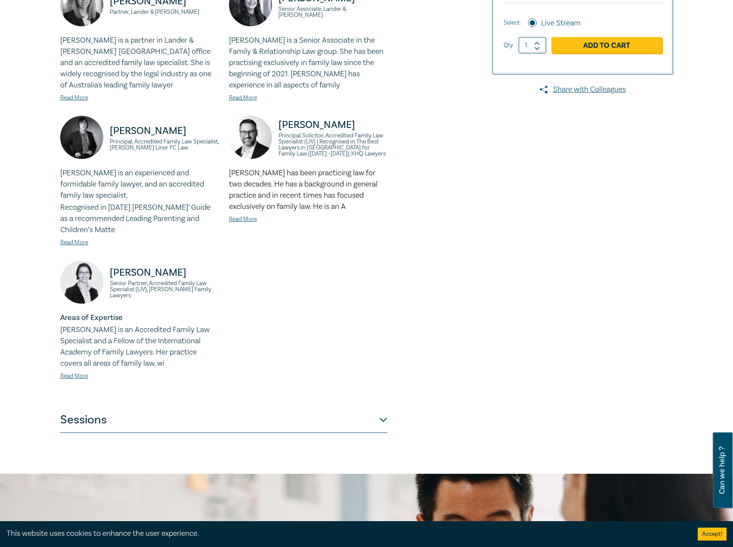
scroll to position [473, 0]
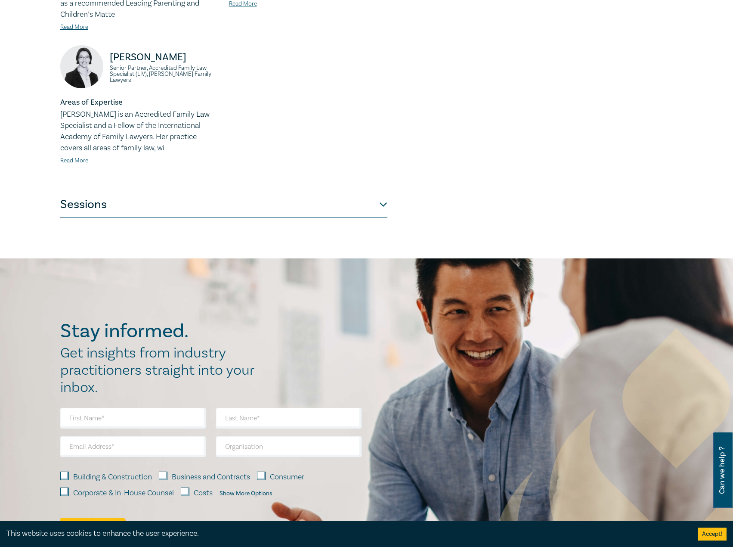
click at [285, 213] on button "Sessions" at bounding box center [223, 205] width 327 height 26
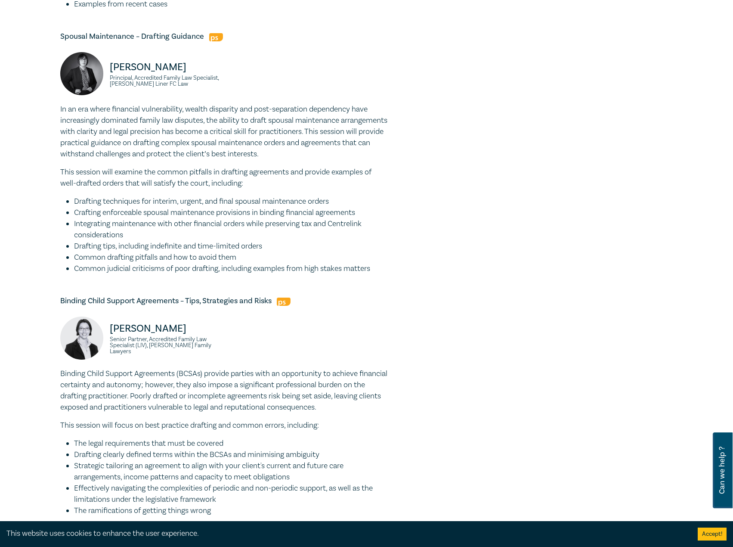
scroll to position [775, 0]
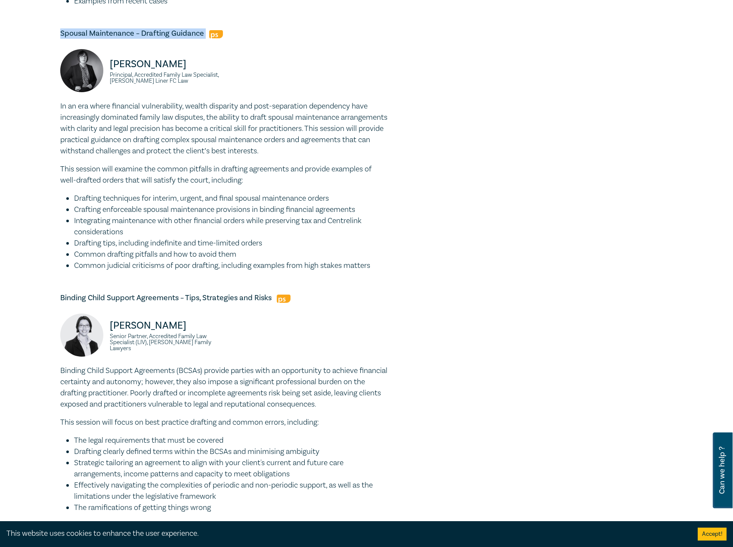
drag, startPoint x: 207, startPoint y: 44, endPoint x: 46, endPoint y: 47, distance: 161.4
copy h5 "Spousal Maintenance – Drafting Guidance"
click at [373, 271] on li "Common judicial criticisms of poor drafting, including examples from high stake…" at bounding box center [230, 265] width 313 height 11
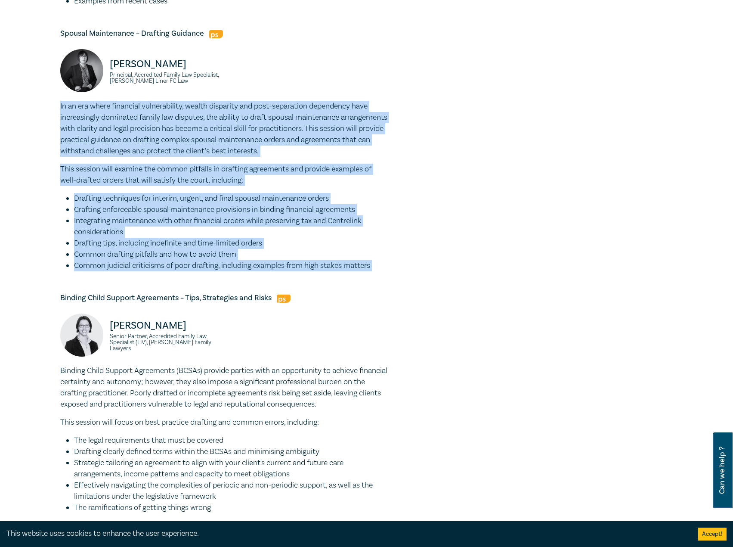
drag, startPoint x: 362, startPoint y: 272, endPoint x: 60, endPoint y: 115, distance: 341.1
click at [60, 115] on div "In an era where financial vulnerability, wealth disparity and post-separation d…" at bounding box center [223, 186] width 327 height 170
copy div "In an era where financial vulnerability, wealth disparity and post-separation d…"
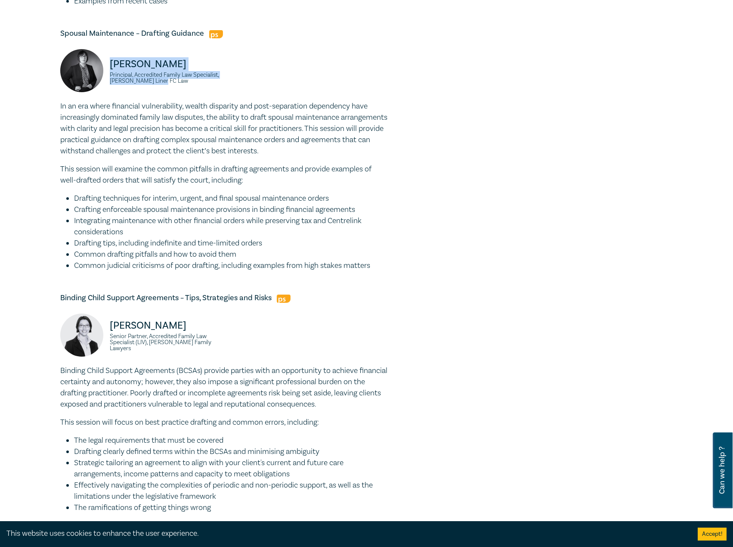
drag, startPoint x: 196, startPoint y: 92, endPoint x: 148, endPoint y: 75, distance: 50.9
click at [109, 74] on div "Justine Clark Principal, Accredited Family Law Specialist, Tisher Liner FC Law" at bounding box center [139, 75] width 158 height 52
copy div "Justine Clark Principal, Accredited Family Law Specialist, Tisher Liner FC Law"
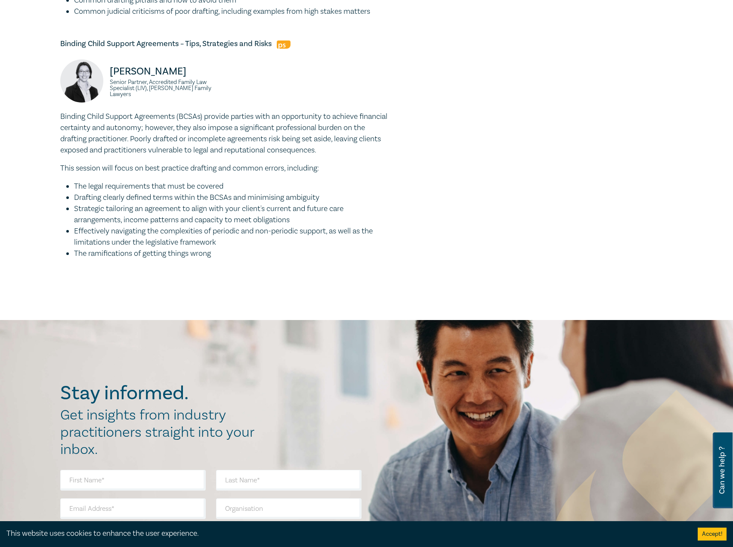
scroll to position [1033, 0]
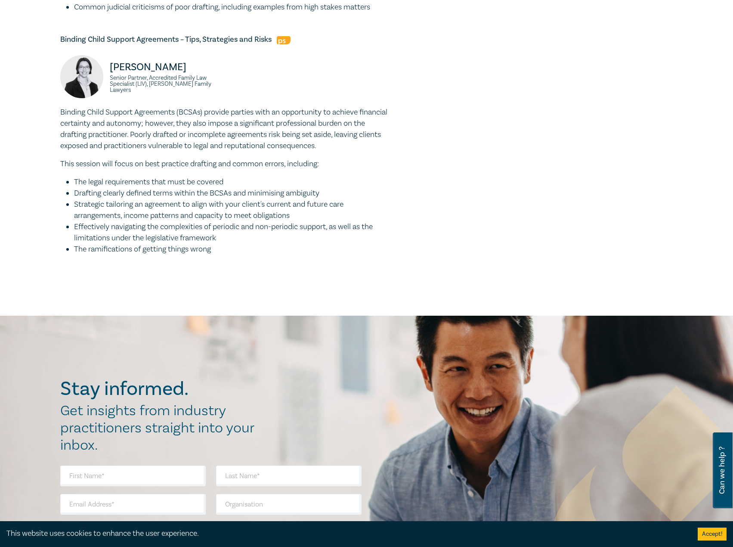
drag, startPoint x: 266, startPoint y: 55, endPoint x: 272, endPoint y: 54, distance: 5.3
click at [266, 45] on h5 "Binding Child Support Agreements – Tips, Strategies and Risks" at bounding box center [223, 39] width 327 height 10
click at [256, 45] on h5 "Binding Child Support Agreements – Tips, Strategies and Risks" at bounding box center [223, 39] width 327 height 10
drag, startPoint x: 271, startPoint y: 51, endPoint x: 54, endPoint y: 50, distance: 216.9
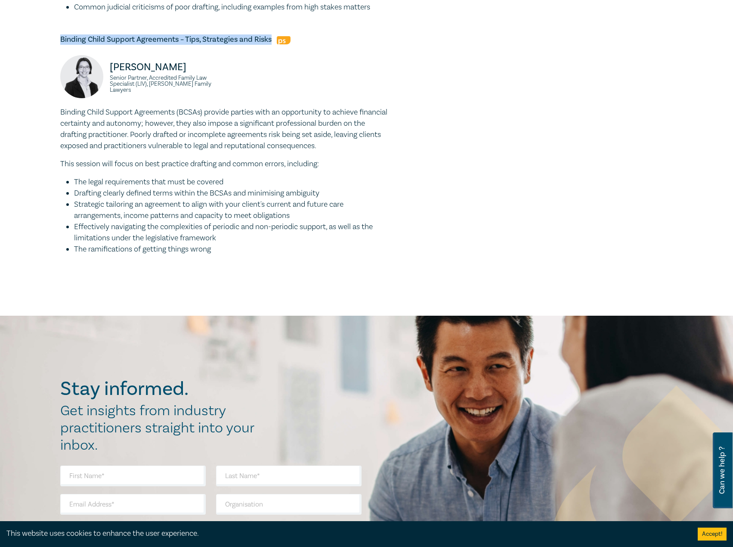
copy h5 "Binding Child Support Agreements – Tips, Strategies and Risks"
click at [222, 103] on div "Keturah Sageman Senior Partner, Accredited Family Law Specialist (LIV), Nichole…" at bounding box center [139, 81] width 169 height 52
click at [248, 255] on li "The ramifications of getting things wrong" at bounding box center [230, 249] width 313 height 11
drag, startPoint x: 200, startPoint y: 260, endPoint x: 59, endPoint y: 126, distance: 194.5
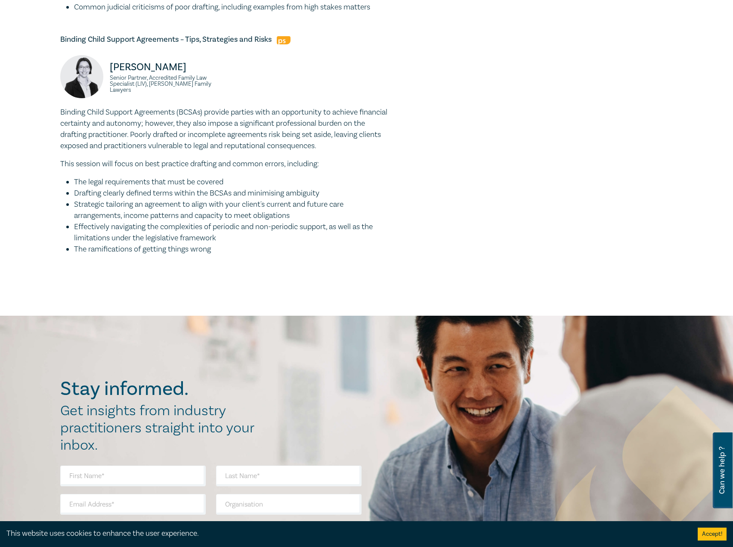
copy div "Binding Child Support Agreements (BCSAs) provide parties with an opportunity to…"
drag, startPoint x: 208, startPoint y: 83, endPoint x: 147, endPoint y: 85, distance: 61.6
click at [112, 74] on p "Keturah Sageman" at bounding box center [164, 67] width 109 height 14
copy p "Keturah Sageman"
drag, startPoint x: 223, startPoint y: 98, endPoint x: 105, endPoint y: 91, distance: 117.7
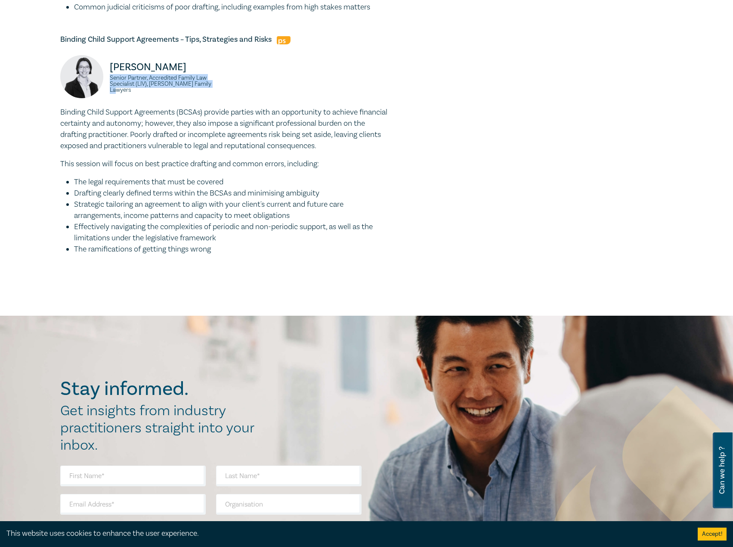
click at [105, 91] on div "Keturah Sageman Senior Partner, Accredited Family Law Specialist (LIV), Nichole…" at bounding box center [139, 81] width 169 height 52
copy small "Senior Partner, Accredited Family Law Specialist (LIV), Nicholes Family Lawyers"
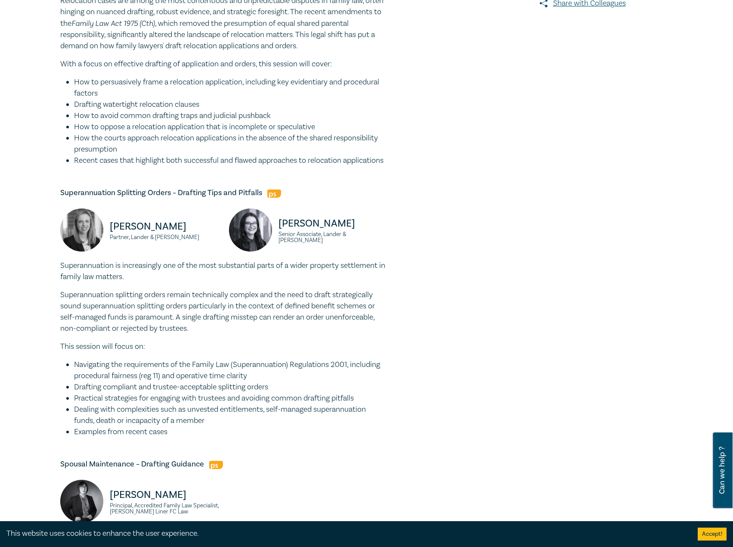
scroll to position [0, 0]
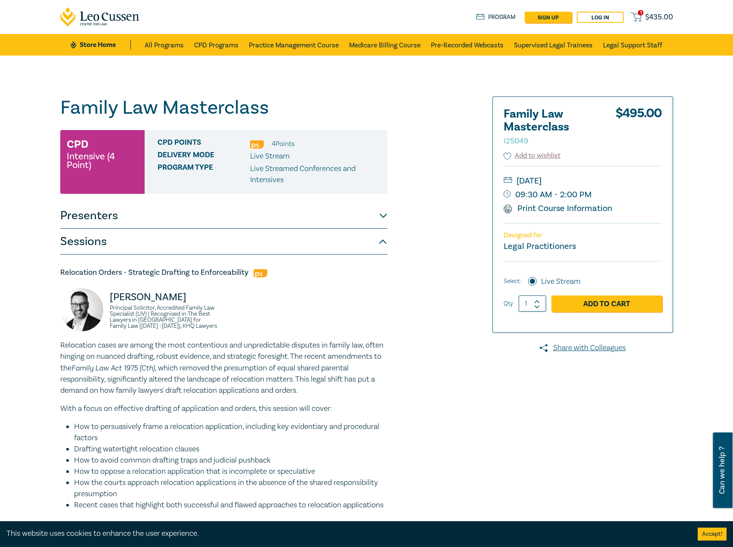
click at [328, 220] on button "Presenters" at bounding box center [223, 216] width 327 height 26
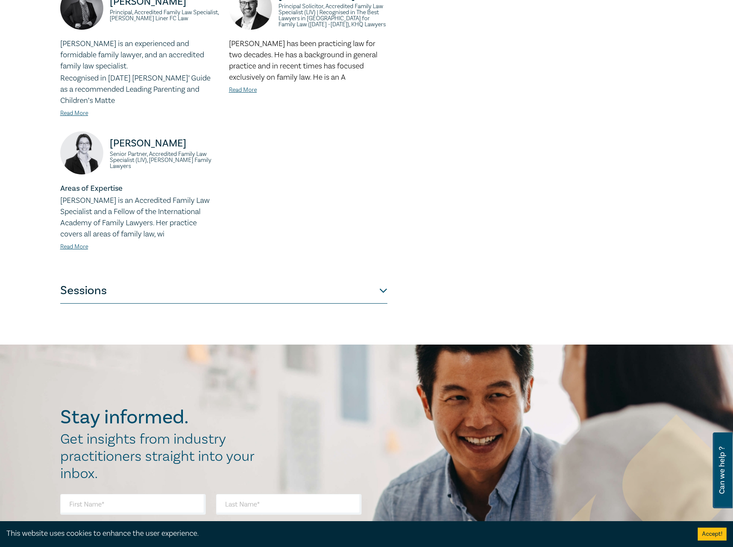
drag, startPoint x: 203, startPoint y: 309, endPoint x: 215, endPoint y: 299, distance: 15.5
click at [205, 307] on div "Family Law Masterclass I25049 CPD Intensive (4 Point) CPD Points 4 Point s Deli…" at bounding box center [366, 6] width 733 height 676
click at [219, 288] on button "Sessions" at bounding box center [223, 291] width 327 height 26
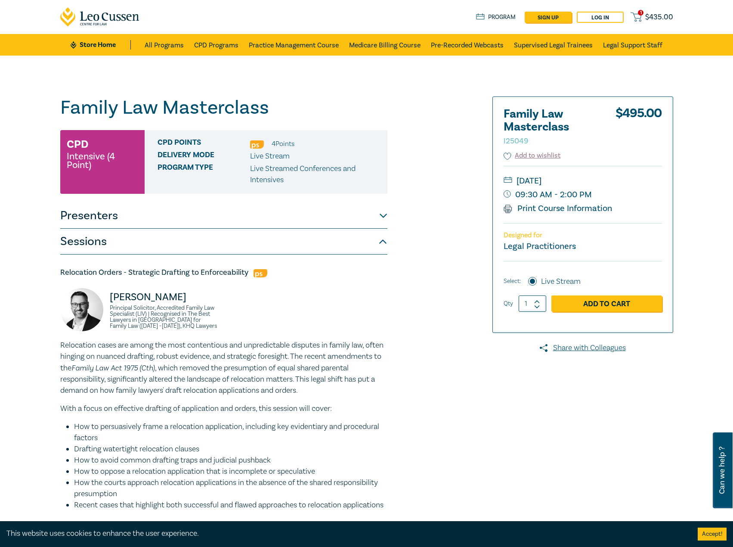
click at [239, 219] on button "Presenters" at bounding box center [223, 216] width 327 height 26
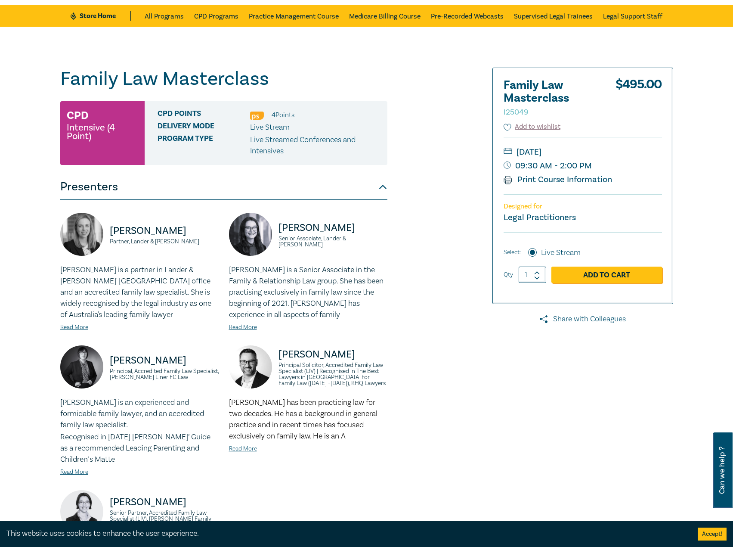
scroll to position [86, 0]
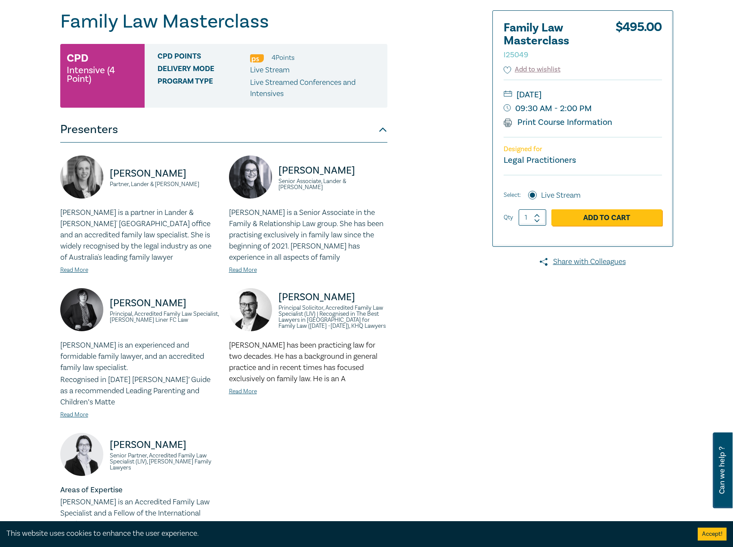
click at [257, 391] on div "Greg Oliver has been practicing law for two decades. He has a background in gen…" at bounding box center [308, 368] width 158 height 57
click at [252, 391] on link "Read More" at bounding box center [243, 391] width 28 height 8
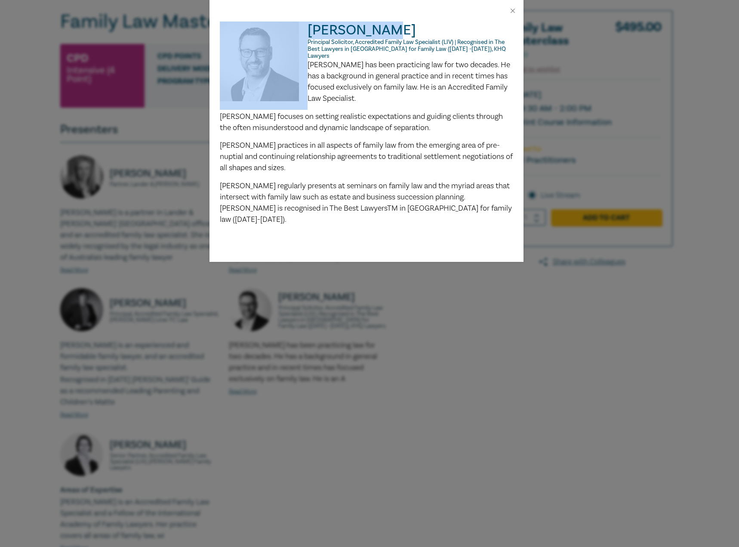
drag, startPoint x: 397, startPoint y: 25, endPoint x: 293, endPoint y: 27, distance: 103.7
click at [293, 27] on div "Greg Oliver Principal Solicitor, Accredited Family Law Specialist (LIV) | Recog…" at bounding box center [367, 124] width 294 height 204
copy div "Greg Oliver"
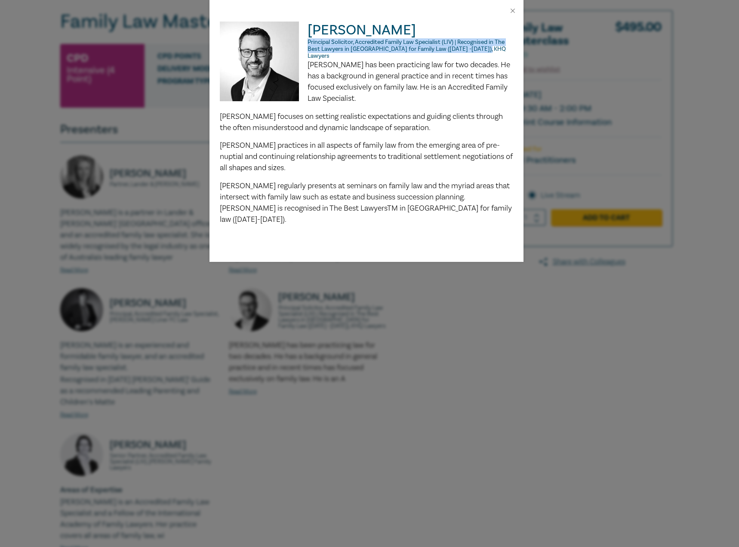
drag, startPoint x: 492, startPoint y: 47, endPoint x: 309, endPoint y: 44, distance: 183.4
click at [309, 44] on p "Principal Solicitor, Accredited Family Law Specialist (LIV) | Recognised in The…" at bounding box center [367, 49] width 294 height 21
copy span "Principal Solicitor, Accredited Family Law Specialist (LIV) | Recognised in The…"
click at [435, 194] on span "Greg regularly presents at seminars on family law and the myriad areas that int…" at bounding box center [366, 202] width 292 height 43
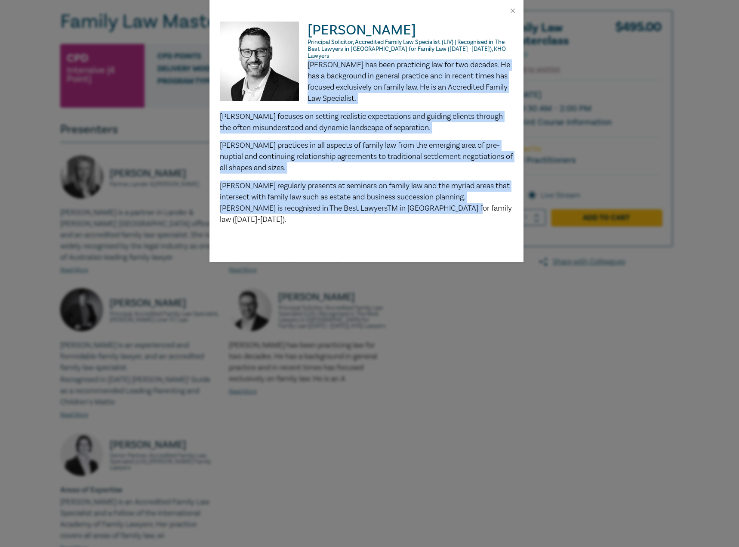
drag, startPoint x: 435, startPoint y: 200, endPoint x: 308, endPoint y: 58, distance: 191.1
click at [308, 59] on div "Greg Oliver has been practicing law for two decades. He has a background in gen…" at bounding box center [367, 142] width 294 height 166
copy div "Greg Oliver has been practicing law for two decades. He has a background in gen…"
click at [490, 339] on div "Greg Oliver Principal Solicitor, Accredited Family Law Specialist (LIV) | Recog…" at bounding box center [369, 273] width 739 height 547
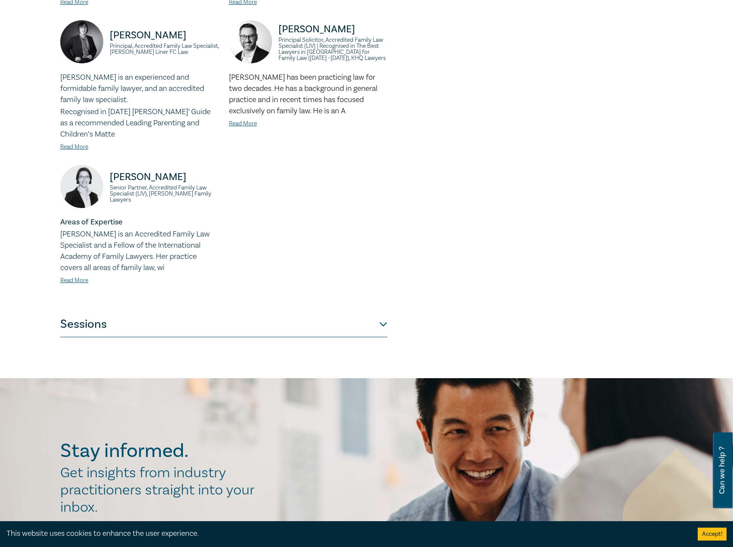
scroll to position [473, 0]
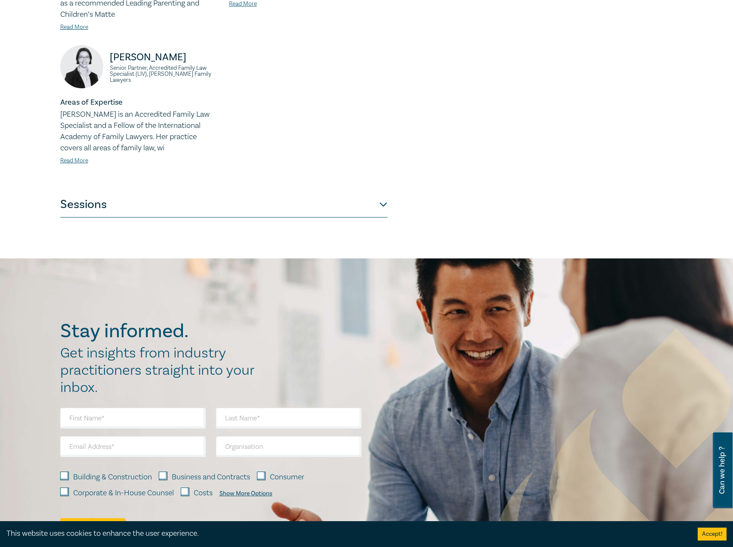
click at [229, 199] on button "Sessions" at bounding box center [223, 205] width 327 height 26
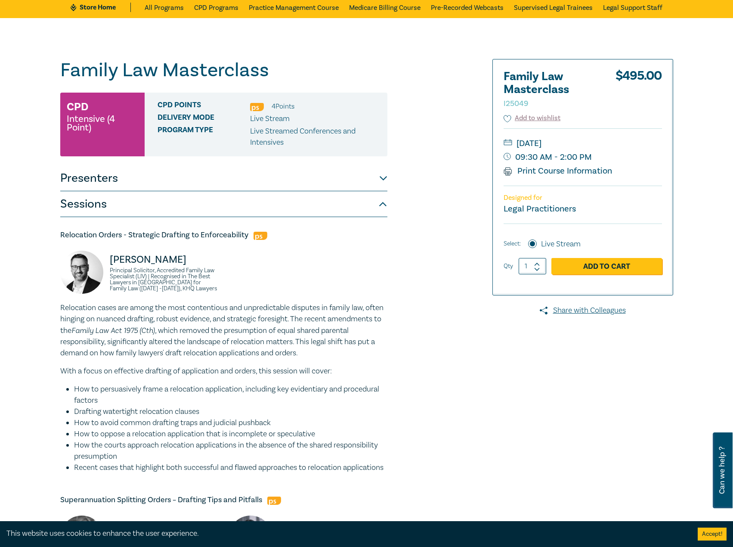
scroll to position [0, 0]
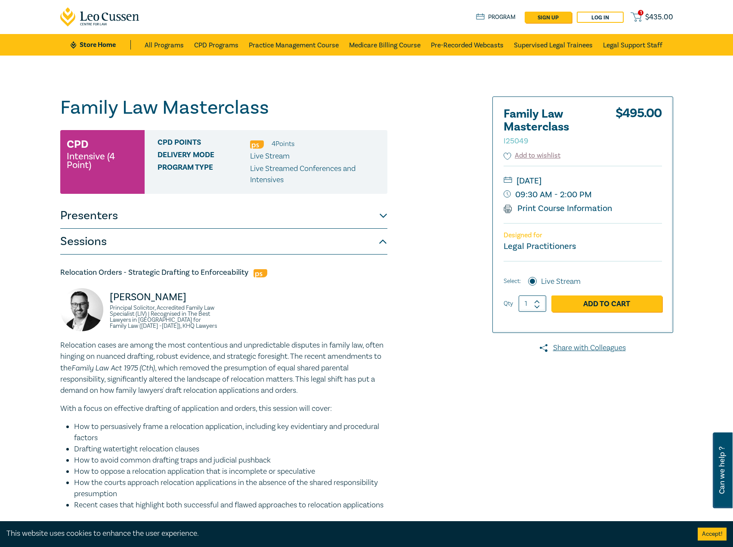
click at [212, 217] on button "Presenters" at bounding box center [223, 216] width 327 height 26
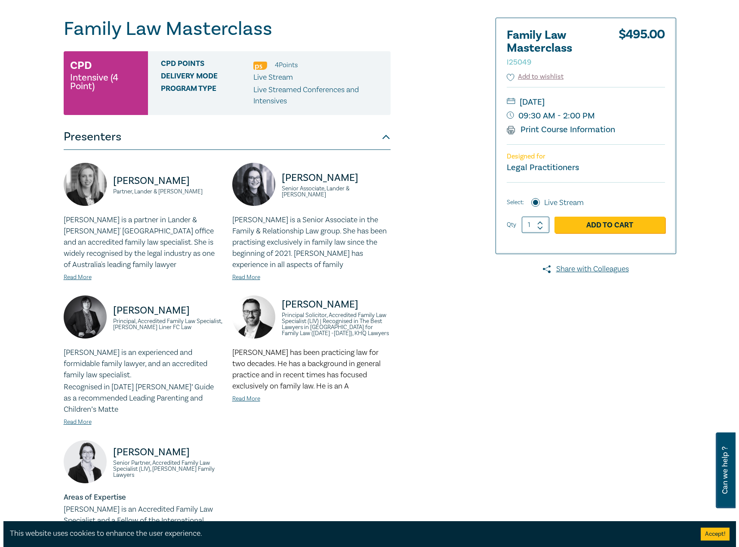
scroll to position [86, 0]
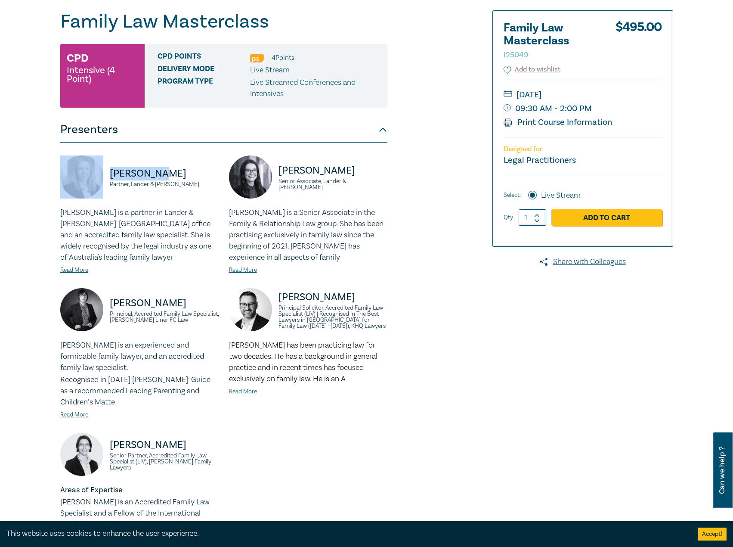
drag, startPoint x: 118, startPoint y: 176, endPoint x: 99, endPoint y: 176, distance: 18.9
click at [99, 176] on div "Liz Kofoed Partner, Lander & Rogers" at bounding box center [139, 181] width 158 height 52
drag, startPoint x: 181, startPoint y: 186, endPoint x: 104, endPoint y: 183, distance: 77.1
click at [104, 183] on div "Liz Kofoed Partner, Lander & Rogers" at bounding box center [139, 181] width 158 height 52
click at [79, 266] on link "Read More" at bounding box center [74, 270] width 28 height 8
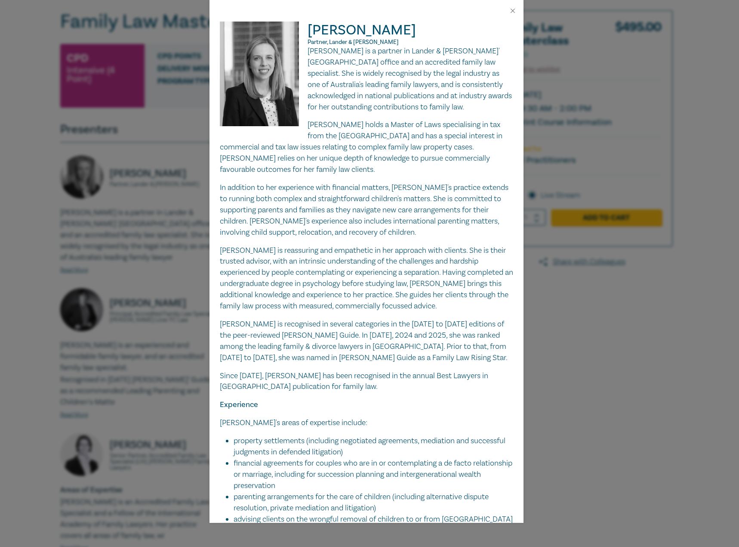
click at [307, 53] on p "Liz is a partner in Lander & Rogers' Melbourne office and an accredited family …" at bounding box center [367, 79] width 294 height 67
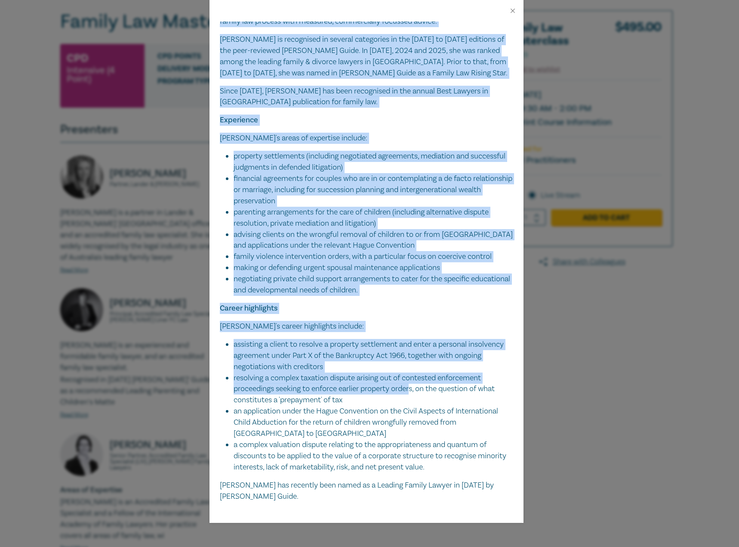
scroll to position [289, 0]
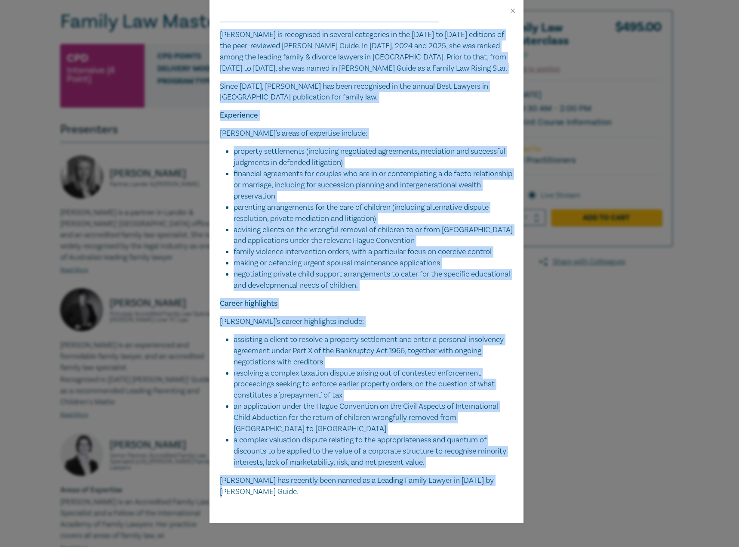
drag, startPoint x: 306, startPoint y: 52, endPoint x: 424, endPoint y: 389, distance: 357.2
click at [496, 476] on div "Liz is a partner in Lander & Rogers' Melbourne office and an accredited family …" at bounding box center [367, 126] width 294 height 740
click at [607, 347] on div "Liz Kofoed Partner, Lander & Rogers Liz is a partner in Lander & Rogers' Melbou…" at bounding box center [369, 273] width 739 height 547
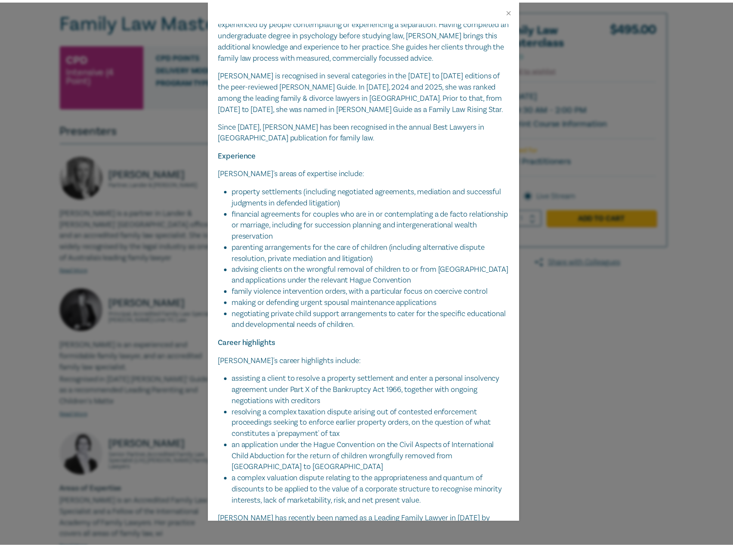
scroll to position [203, 0]
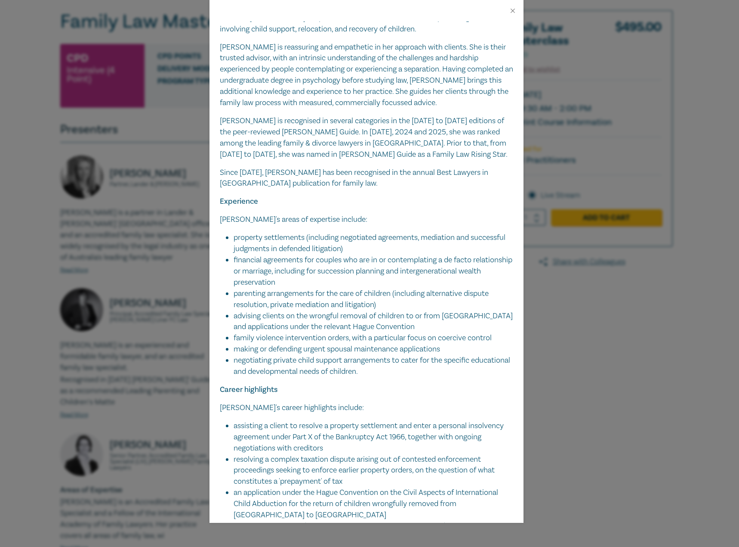
click at [510, 6] on div at bounding box center [367, 11] width 314 height 22
click at [517, 11] on div at bounding box center [367, 11] width 314 height 22
click at [512, 12] on button "Close" at bounding box center [513, 11] width 8 height 8
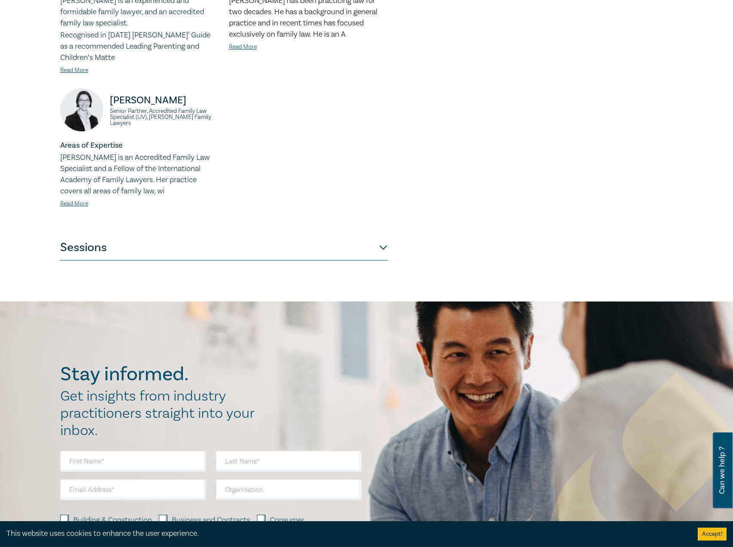
click at [237, 242] on button "Sessions" at bounding box center [223, 248] width 327 height 26
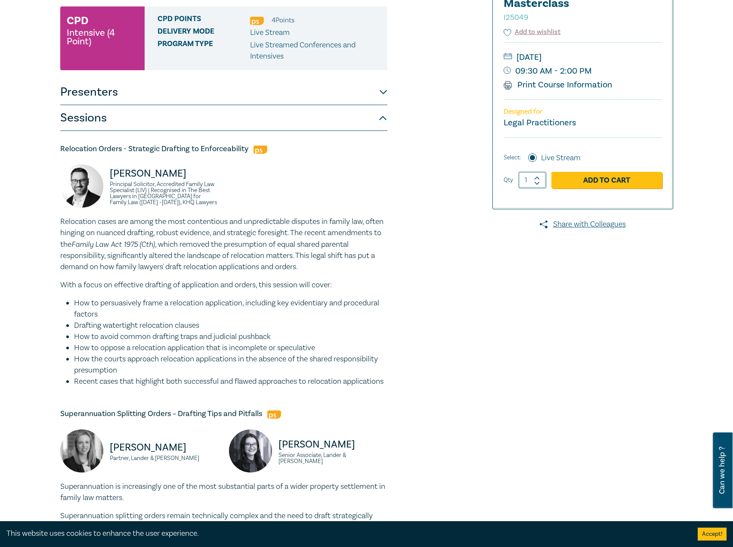
scroll to position [0, 0]
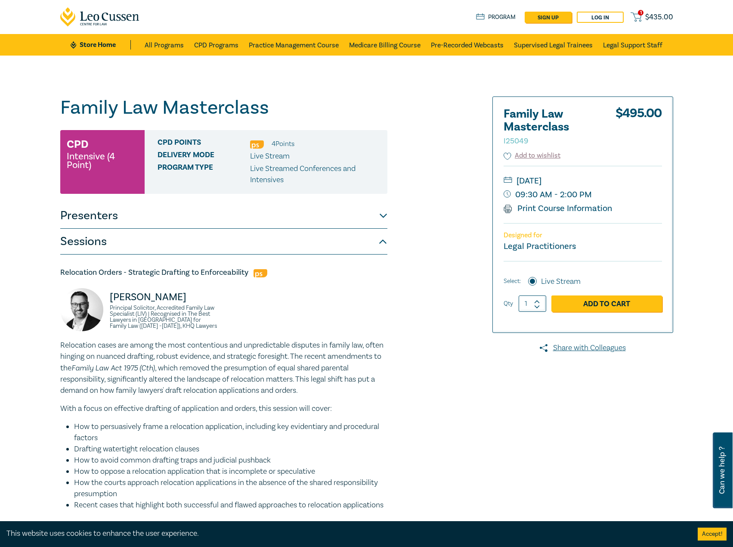
click at [260, 219] on button "Presenters" at bounding box center [223, 216] width 327 height 26
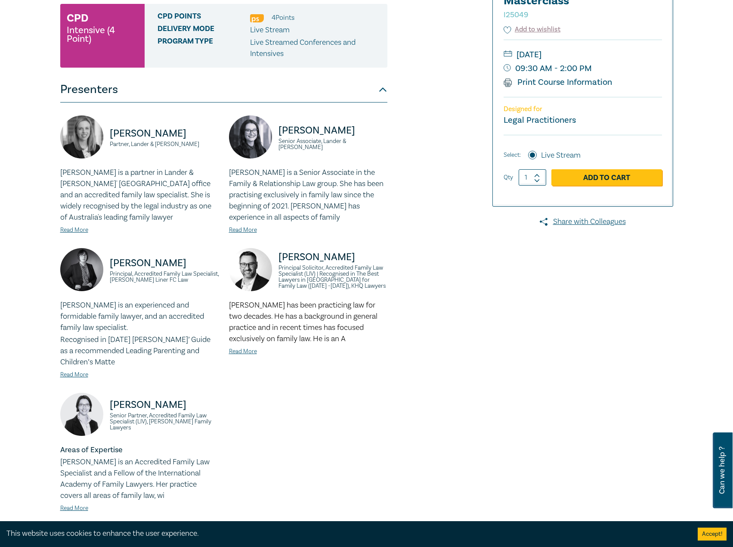
scroll to position [129, 0]
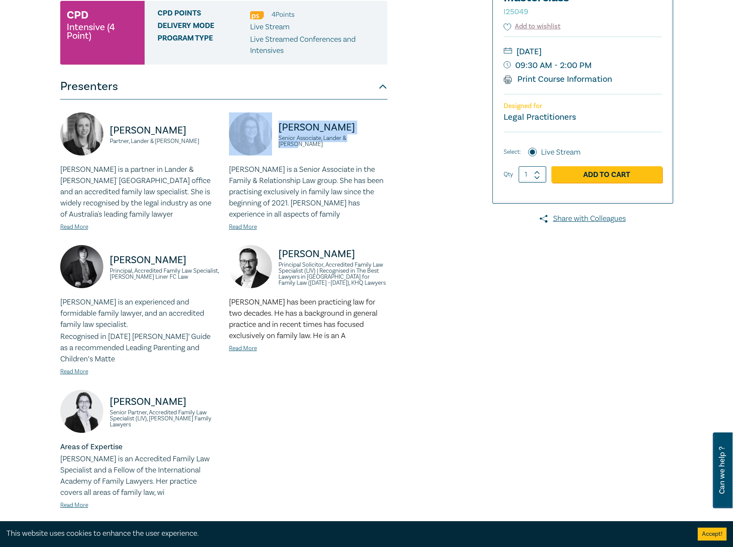
drag, startPoint x: 370, startPoint y: 141, endPoint x: 323, endPoint y: 136, distance: 46.8
click at [269, 135] on div "Grace Hurley Senior Associate, Lander & Rogers" at bounding box center [308, 138] width 158 height 52
click at [241, 228] on link "Read More" at bounding box center [243, 227] width 28 height 8
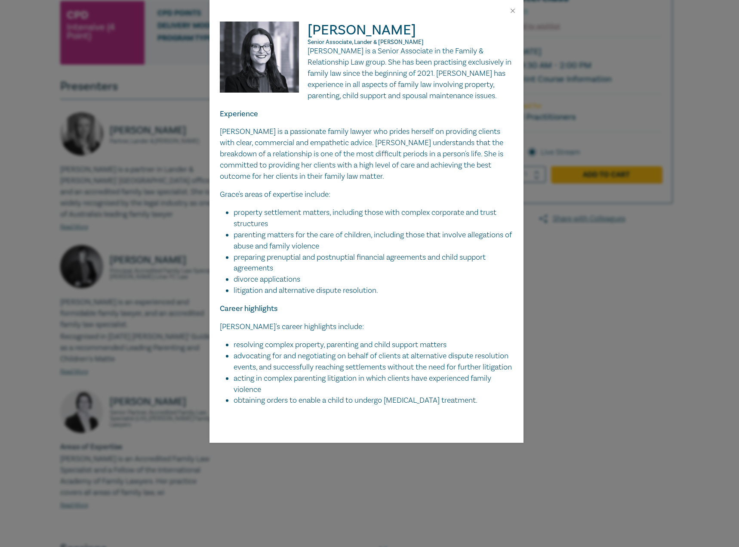
click at [323, 56] on p "Grace is a Senior Associate in the Family & Relationship Law group. She has bee…" at bounding box center [367, 74] width 294 height 56
drag, startPoint x: 309, startPoint y: 52, endPoint x: 488, endPoint y: 414, distance: 403.8
click at [488, 406] on div "Grace is a Senior Associate in the Family & Relationship Law group. She has bee…" at bounding box center [367, 226] width 294 height 360
click at [513, 16] on div at bounding box center [367, 11] width 314 height 22
click at [513, 14] on button "Close" at bounding box center [513, 11] width 8 height 8
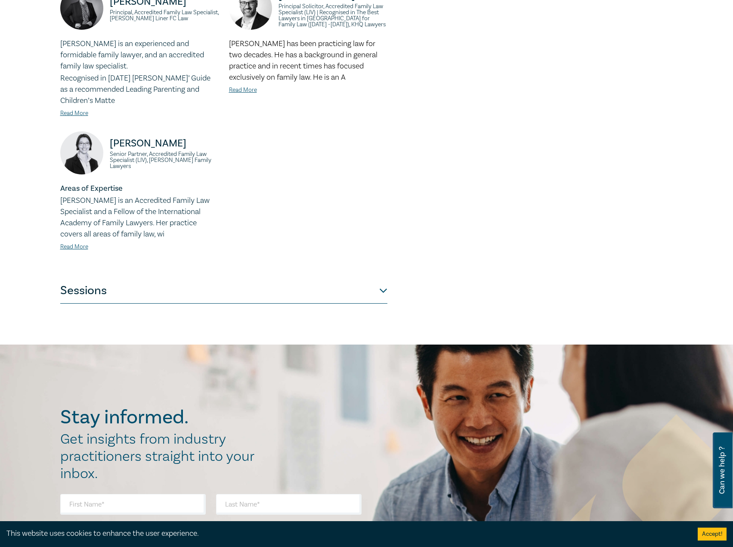
scroll to position [646, 0]
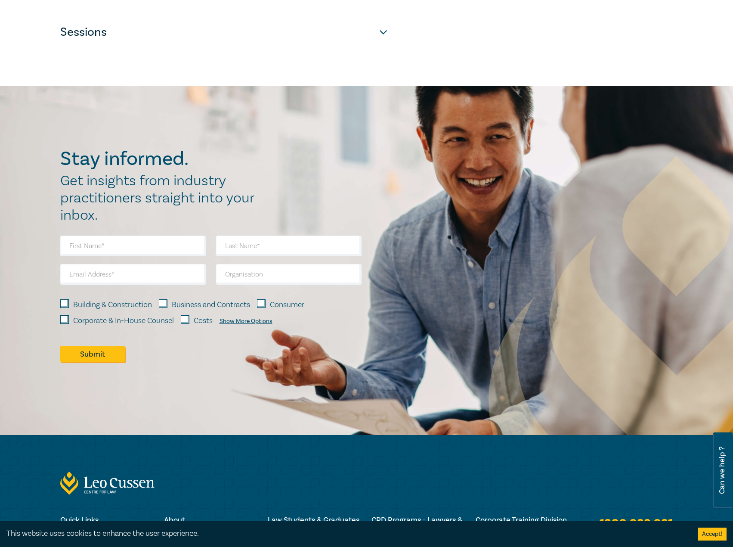
click at [282, 34] on button "Sessions" at bounding box center [223, 32] width 327 height 26
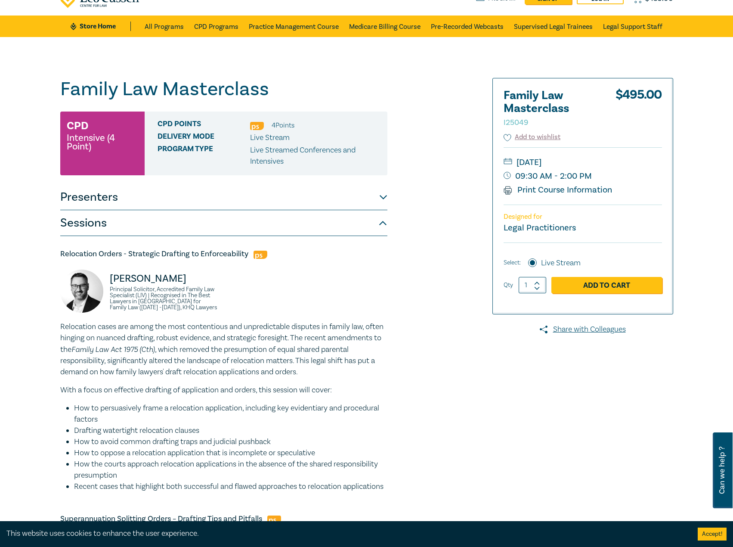
scroll to position [0, 0]
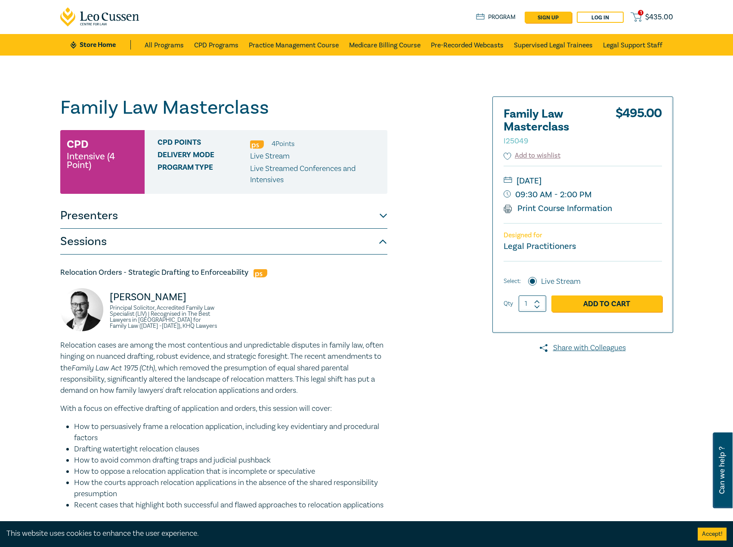
click at [323, 210] on button "Presenters" at bounding box center [223, 216] width 327 height 26
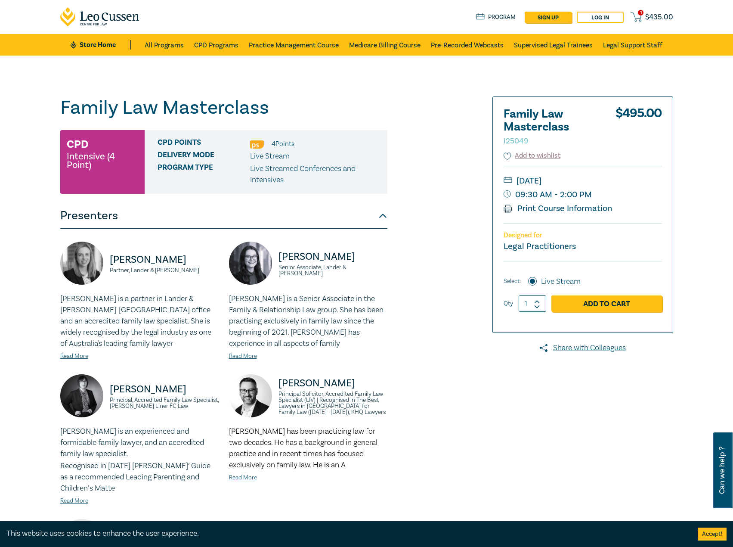
scroll to position [129, 0]
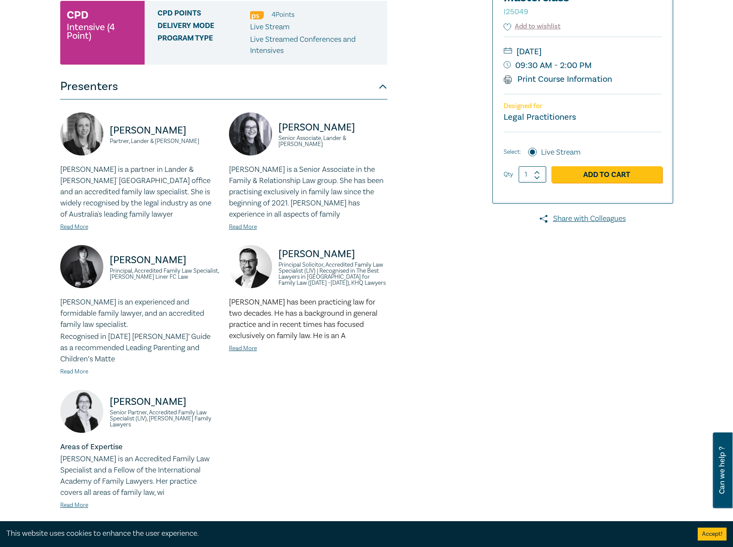
click at [75, 373] on link "Read More" at bounding box center [74, 372] width 28 height 8
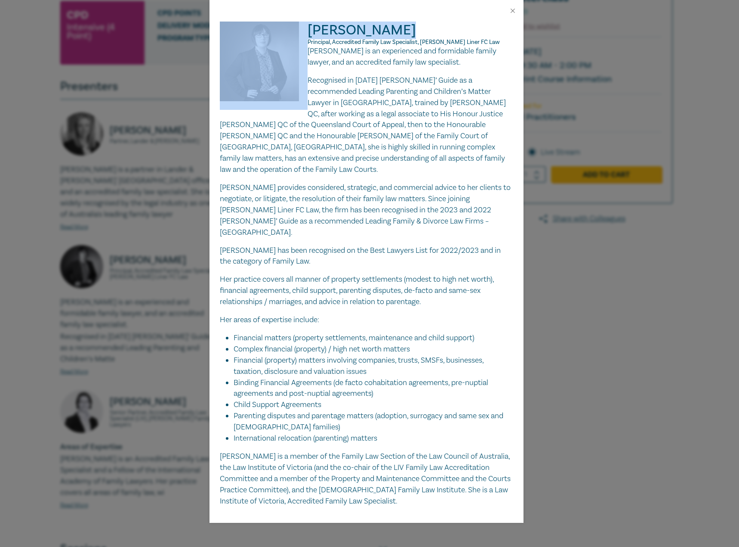
drag, startPoint x: 410, startPoint y: 29, endPoint x: 293, endPoint y: 34, distance: 117.2
click at [293, 34] on div "Justine Clark Principal, Accredited Family Law Specialist, Tisher Liner FC Law …" at bounding box center [367, 264] width 294 height 485
click at [471, 37] on h2 "Justine Clark Principal, Accredited Family Law Specialist, Tisher Liner FC Law" at bounding box center [367, 34] width 294 height 24
drag, startPoint x: 476, startPoint y: 39, endPoint x: 306, endPoint y: 42, distance: 169.6
click at [306, 42] on div "Justine Clark Principal, Accredited Family Law Specialist, Tisher Liner FC Law …" at bounding box center [367, 264] width 294 height 485
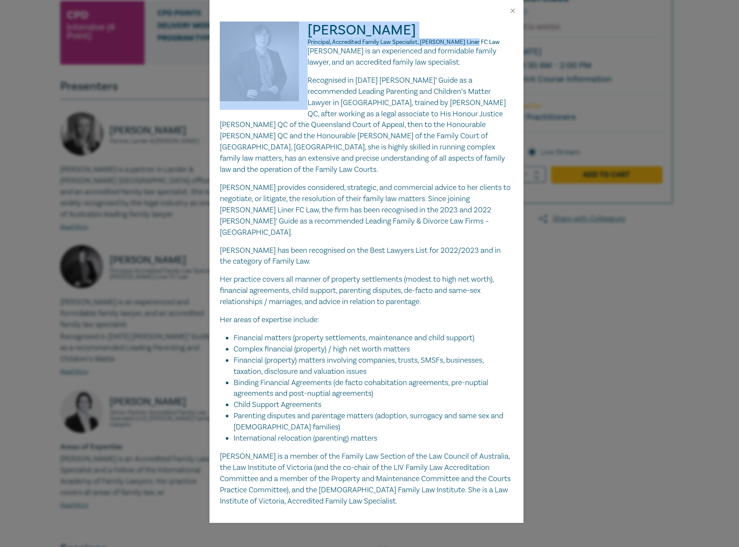
click at [355, 44] on span "Principal, Accredited Family Law Specialist, Tisher Liner FC Law" at bounding box center [404, 42] width 192 height 8
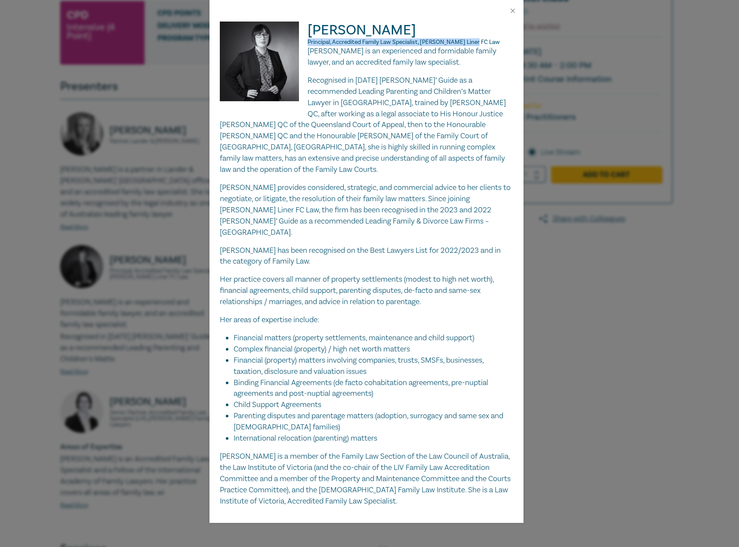
drag, startPoint x: 481, startPoint y: 42, endPoint x: 309, endPoint y: 40, distance: 172.2
click at [309, 40] on p "Principal, Accredited Family Law Specialist, Tisher Liner FC Law" at bounding box center [367, 42] width 294 height 7
drag, startPoint x: 309, startPoint y: 53, endPoint x: 315, endPoint y: 54, distance: 5.7
click at [309, 53] on p "Justine Clark is an experienced and formidable family lawyer, and an accredited…" at bounding box center [367, 57] width 294 height 22
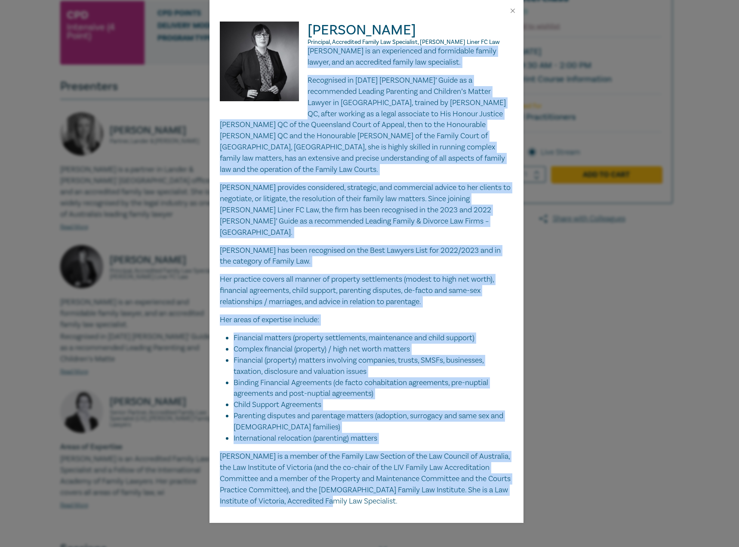
drag, startPoint x: 308, startPoint y: 51, endPoint x: 407, endPoint y: 484, distance: 443.8
click at [407, 484] on div "Justine Clark is an experienced and formidable family lawyer, and an accredited…" at bounding box center [367, 276] width 294 height 461
click at [511, 12] on button "Close" at bounding box center [513, 11] width 8 height 8
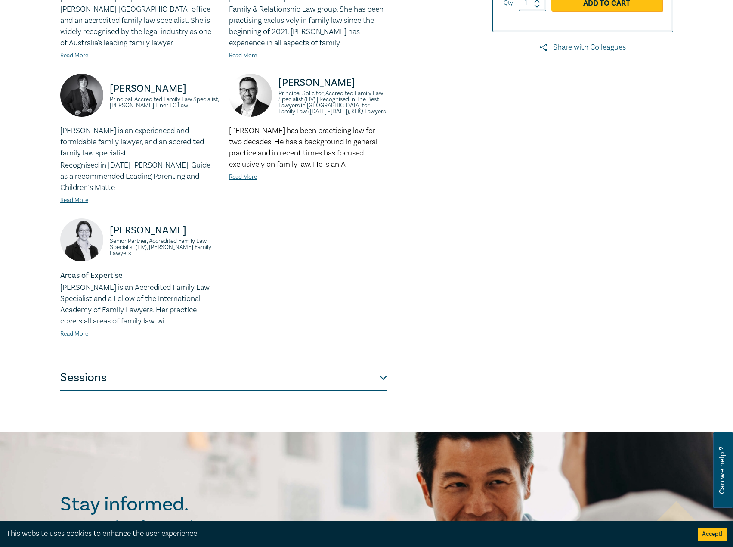
scroll to position [301, 0]
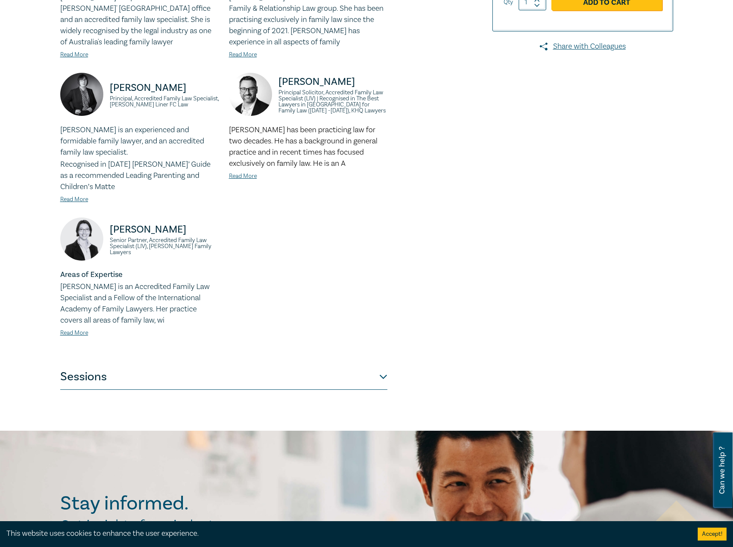
click at [328, 368] on button "Sessions" at bounding box center [223, 377] width 327 height 26
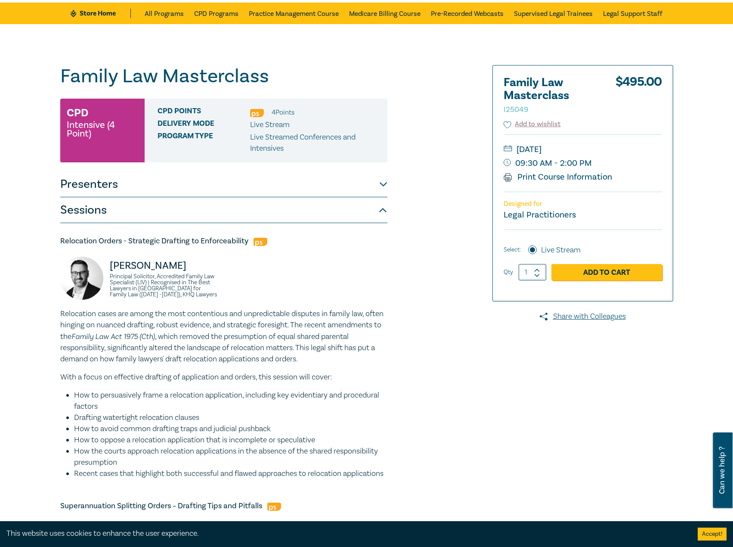
scroll to position [0, 0]
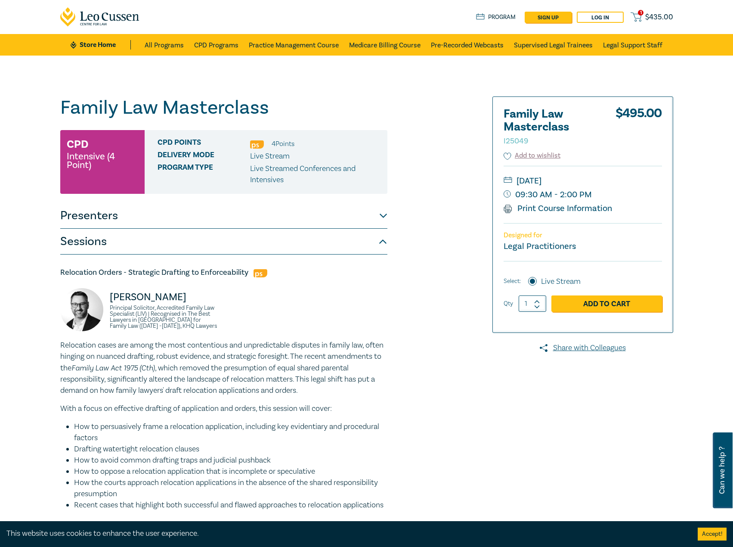
click at [311, 222] on button "Presenters" at bounding box center [223, 216] width 327 height 26
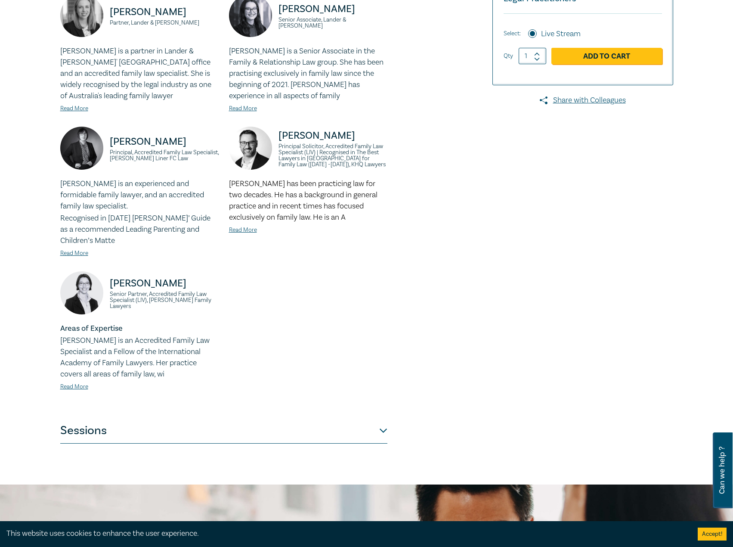
scroll to position [258, 0]
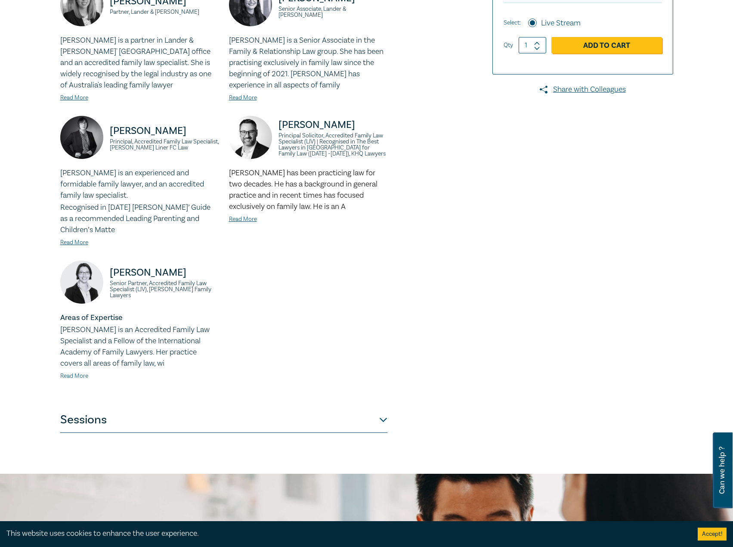
click at [80, 374] on link "Read More" at bounding box center [74, 376] width 28 height 8
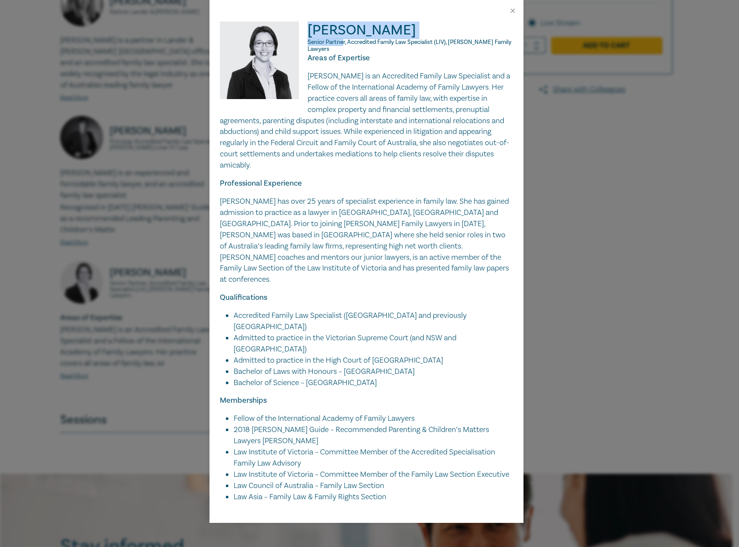
drag, startPoint x: 343, startPoint y: 45, endPoint x: 308, endPoint y: 27, distance: 39.3
click at [308, 27] on h2 "Keturah Sageman Senior Partner, Accredited Family Law Specialist (LIV), Nichole…" at bounding box center [367, 37] width 294 height 31
click at [339, 48] on p "Senior Partner, Accredited Family Law Specialist (LIV), Nicholes Family Lawyers" at bounding box center [367, 46] width 294 height 14
drag, startPoint x: 339, startPoint y: 48, endPoint x: 315, endPoint y: 29, distance: 30.6
click at [315, 29] on h2 "Keturah Sageman Senior Partner, Accredited Family Law Specialist (LIV), Nichole…" at bounding box center [367, 37] width 294 height 31
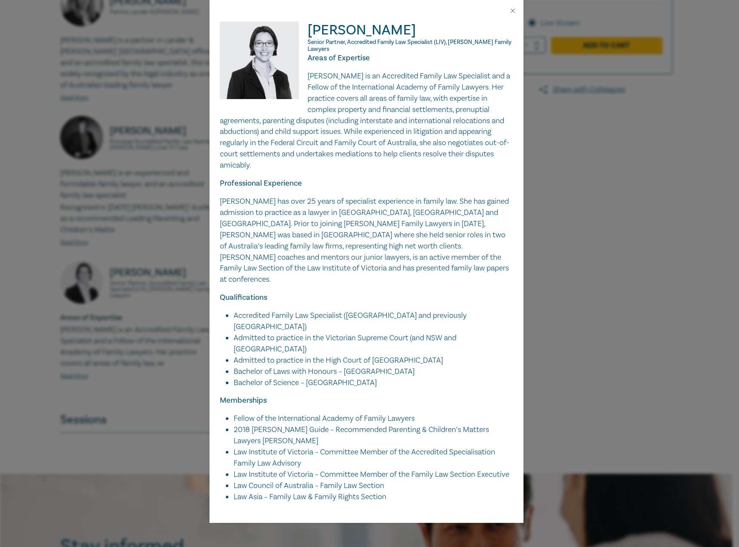
click at [317, 73] on p "Keturah is an Accredited Family Law Specialist and a Fellow of the Internationa…" at bounding box center [367, 121] width 294 height 100
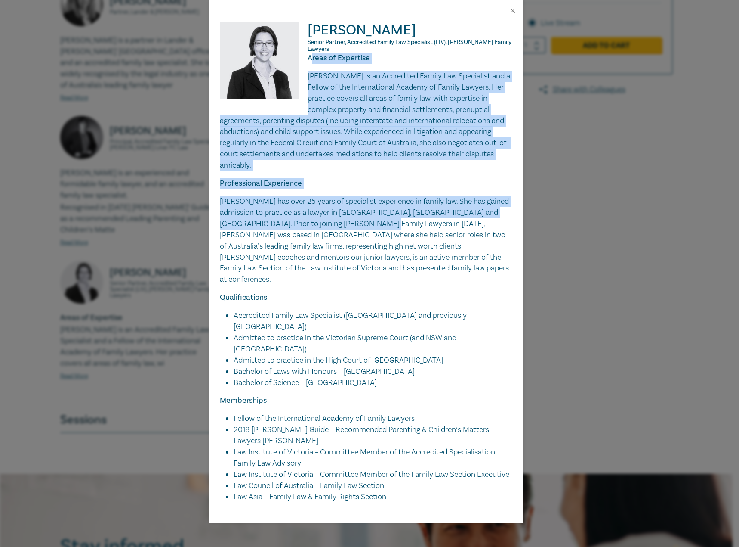
drag, startPoint x: 311, startPoint y: 58, endPoint x: 390, endPoint y: 213, distance: 173.8
click at [390, 213] on div "Areas of Expertise Keturah is an Accredited Family Law Specialist and a Fellow …" at bounding box center [367, 278] width 294 height 450
click at [340, 73] on p "Keturah is an Accredited Family Law Specialist and a Fellow of the Internationa…" at bounding box center [367, 121] width 294 height 100
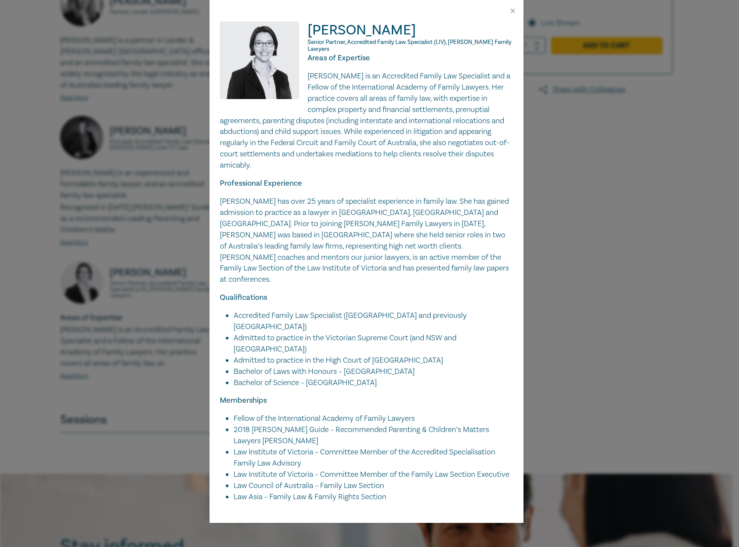
drag, startPoint x: 317, startPoint y: 63, endPoint x: 305, endPoint y: 59, distance: 12.8
click at [316, 63] on p "Areas of Expertise" at bounding box center [367, 58] width 294 height 11
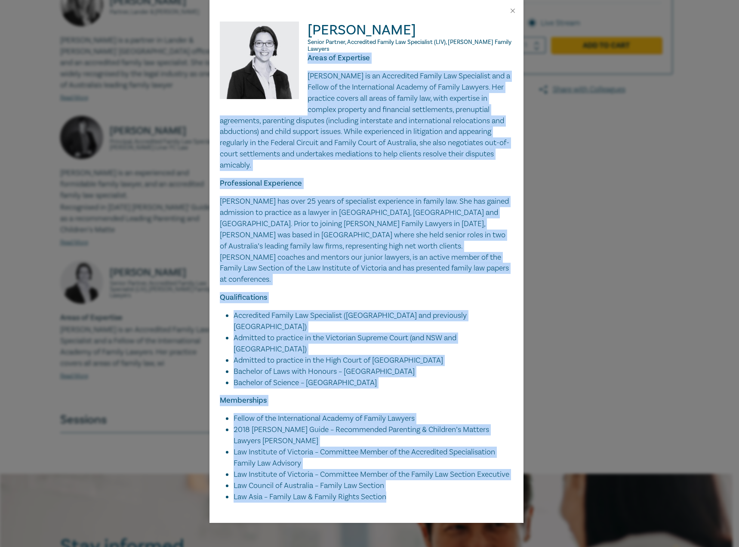
drag, startPoint x: 309, startPoint y: 57, endPoint x: 401, endPoint y: 451, distance: 405.3
click at [401, 452] on div "Areas of Expertise Keturah is an Accredited Family Law Specialist and a Fellow …" at bounding box center [367, 278] width 294 height 450
drag, startPoint x: 510, startPoint y: 11, endPoint x: 483, endPoint y: 31, distance: 33.5
click at [510, 11] on button "Close" at bounding box center [513, 11] width 8 height 8
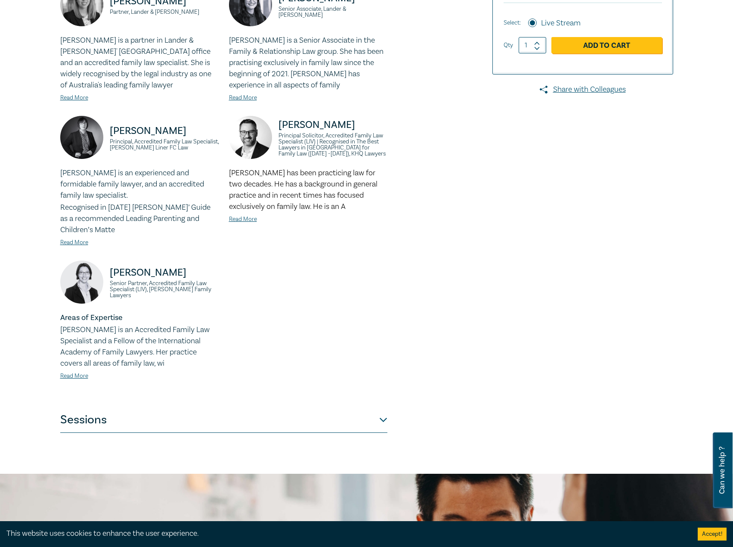
click at [210, 417] on button "Sessions" at bounding box center [223, 420] width 327 height 26
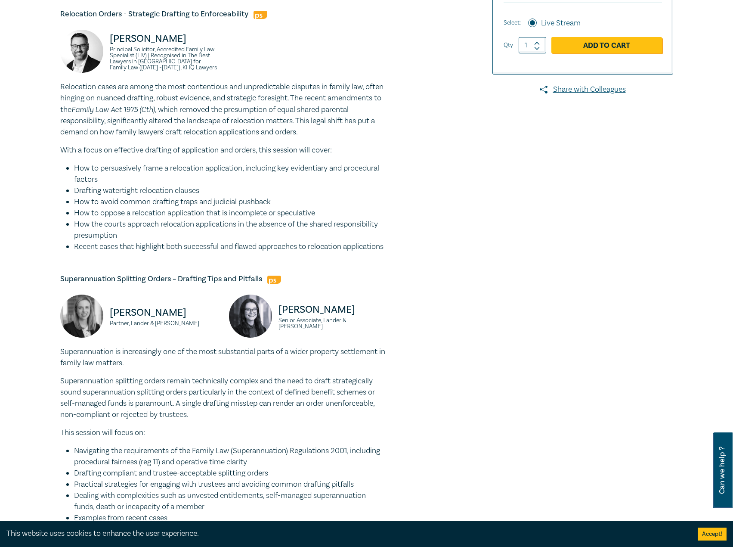
scroll to position [86, 0]
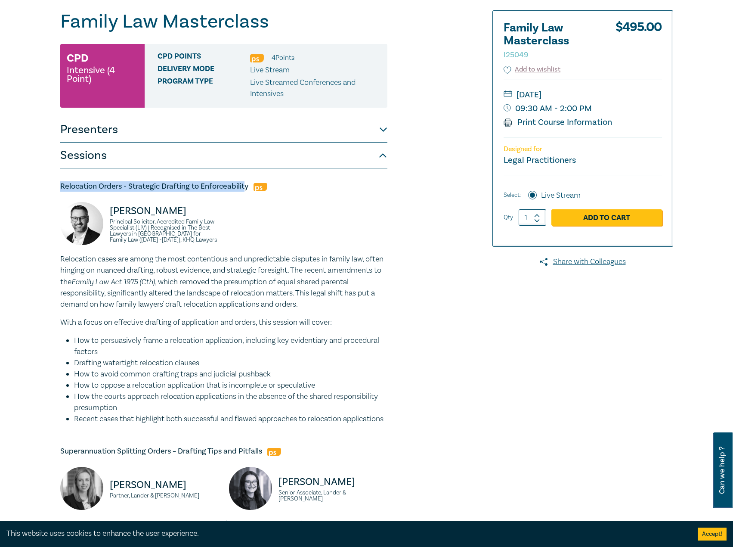
drag, startPoint x: 245, startPoint y: 185, endPoint x: 164, endPoint y: 194, distance: 81.8
drag, startPoint x: 247, startPoint y: 186, endPoint x: 82, endPoint y: 192, distance: 164.9
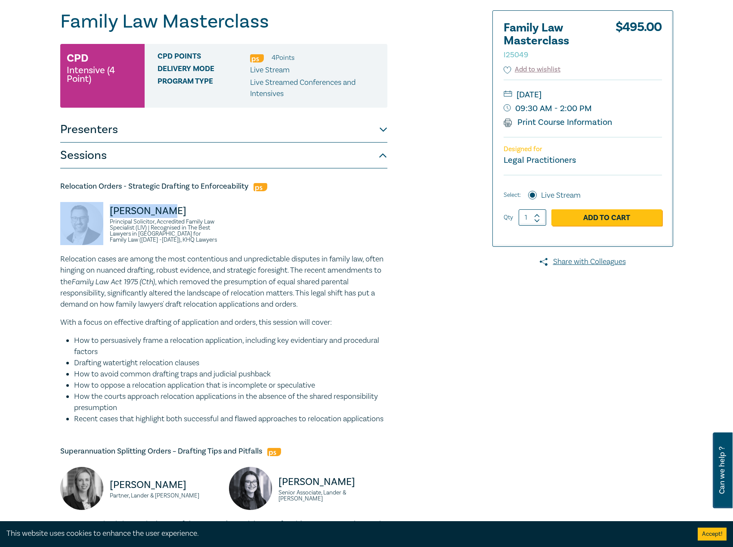
drag, startPoint x: 167, startPoint y: 212, endPoint x: 88, endPoint y: 209, distance: 79.2
click at [88, 209] on div "Greg Oliver Principal Solicitor, Accredited Family Law Specialist (LIV) | Recog…" at bounding box center [139, 228] width 158 height 52
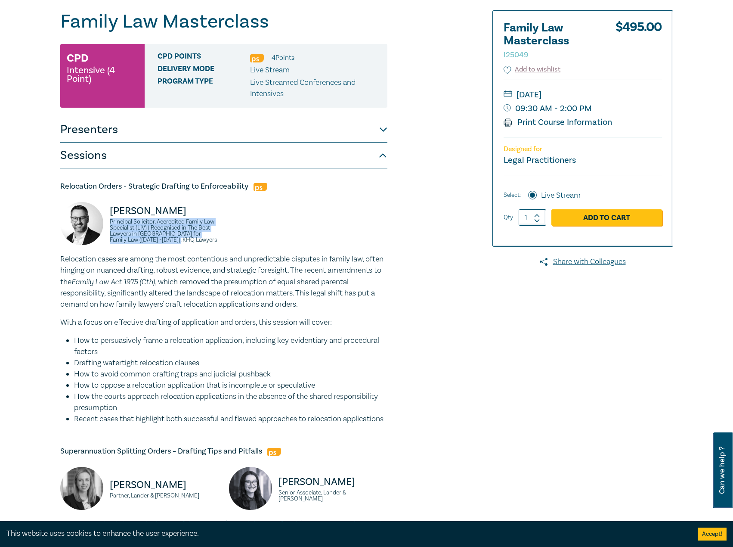
drag, startPoint x: 170, startPoint y: 242, endPoint x: 109, endPoint y: 224, distance: 63.9
click at [109, 224] on div "Greg Oliver Principal Solicitor, Accredited Family Law Specialist (LIV) | Recog…" at bounding box center [139, 228] width 158 height 52
